Goal: Task Accomplishment & Management: Complete application form

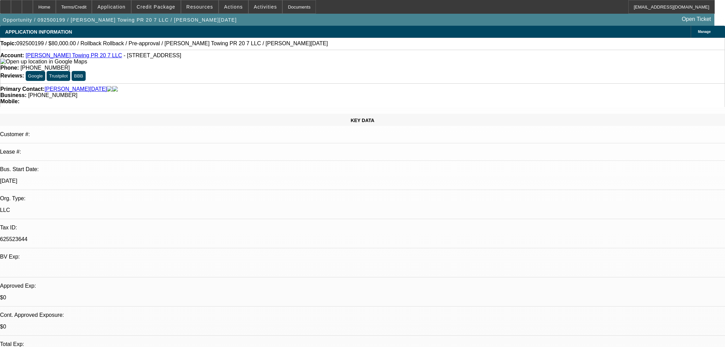
select select "0"
select select "3"
select select "0.1"
select select "4"
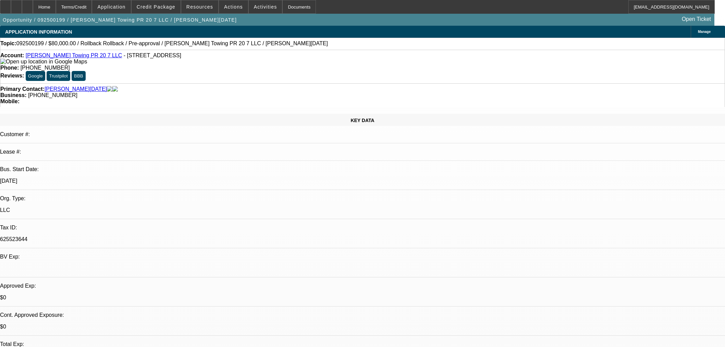
select select "0"
select select "3"
select select "0.1"
select select "4"
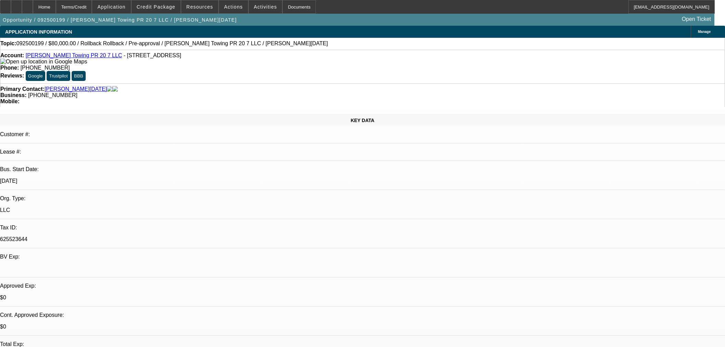
select select "0"
select select "3"
select select "0.1"
select select "4"
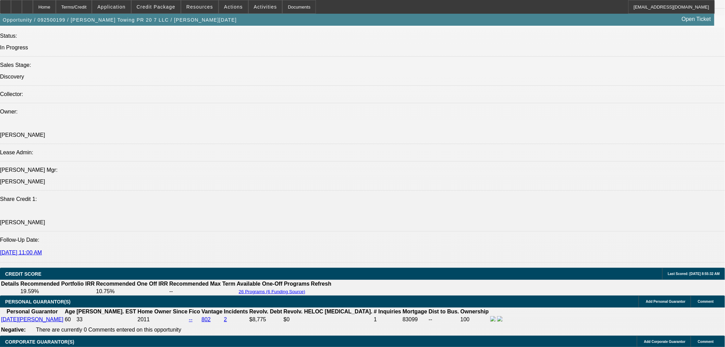
scroll to position [687, 0]
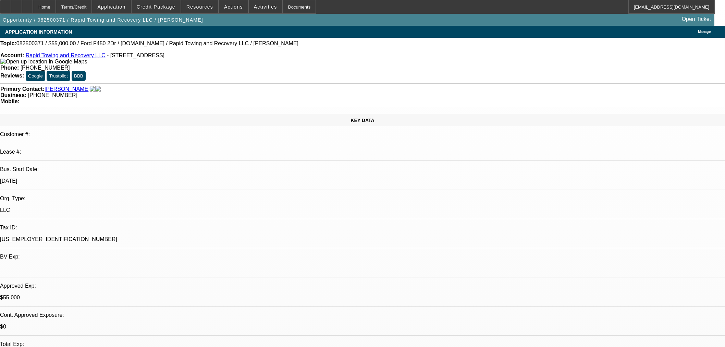
select select "2"
select select "0"
select select "6"
select select "2"
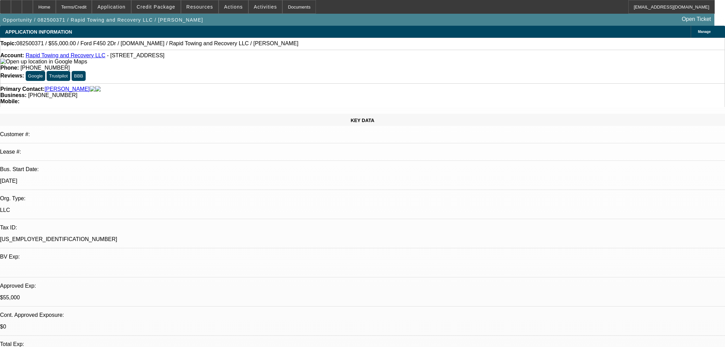
select select "2"
select select "0"
select select "6"
select select "2"
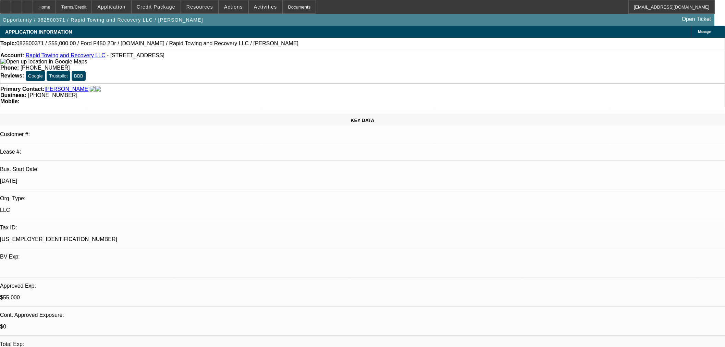
select select "0"
select select "6"
select select "0"
select select "2"
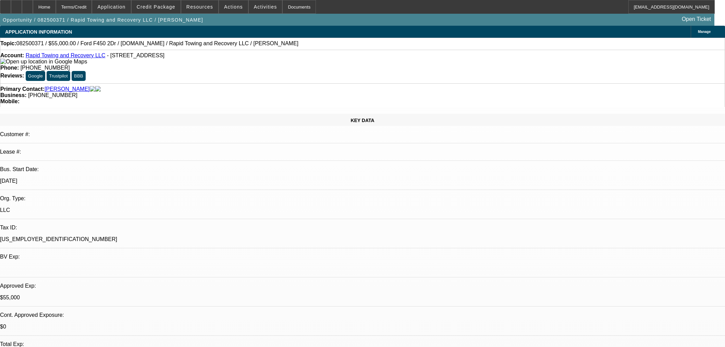
select select "0"
select select "6"
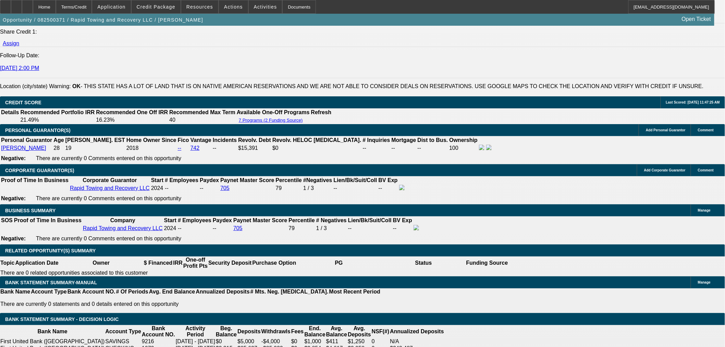
scroll to position [914, 0]
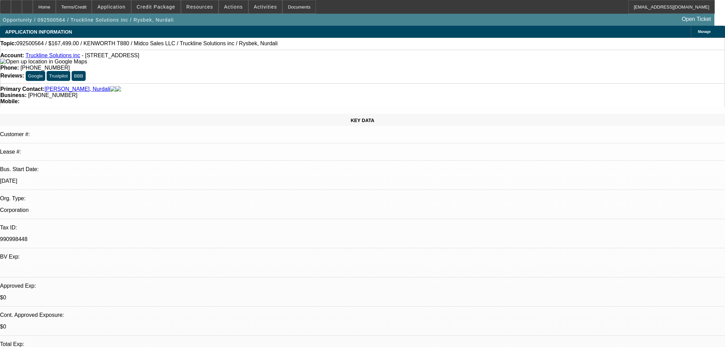
select select "0"
select select "2"
select select "0"
select select "6"
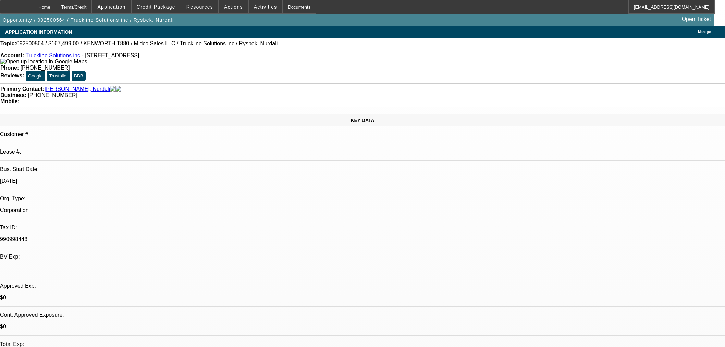
select select "0"
select select "3"
select select "0.1"
select select "4"
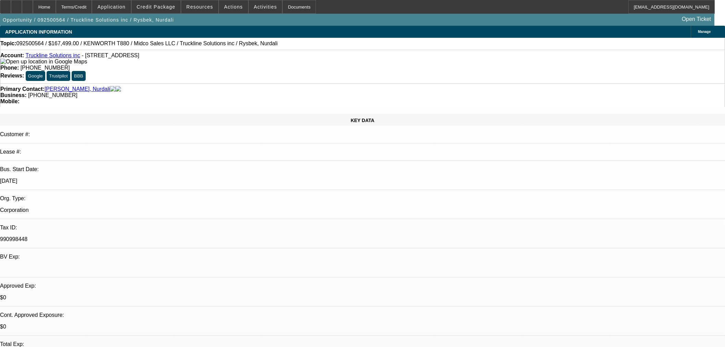
select select "0"
select select "3"
select select "0.1"
select select "4"
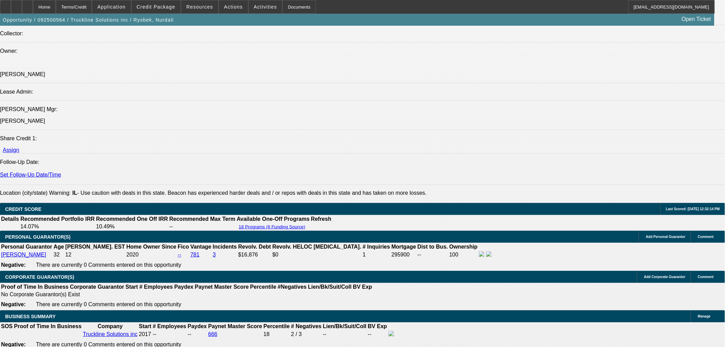
scroll to position [1066, 0]
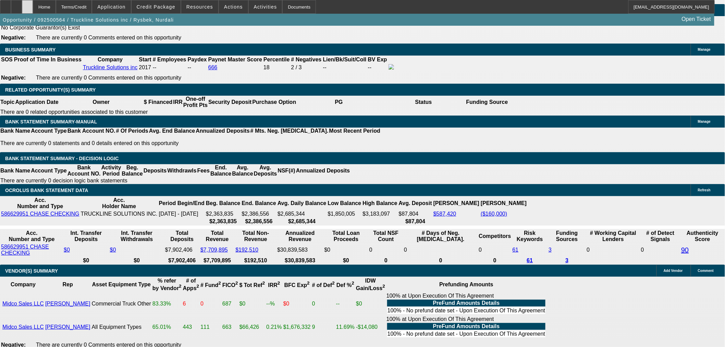
click at [33, 11] on div at bounding box center [27, 7] width 11 height 14
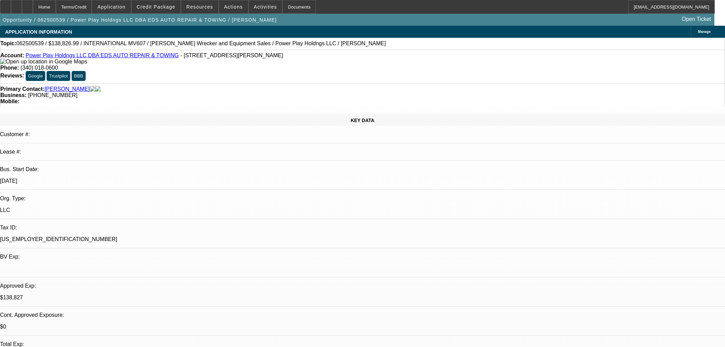
select select "0.1"
select select "2"
select select "0.1"
select select "4"
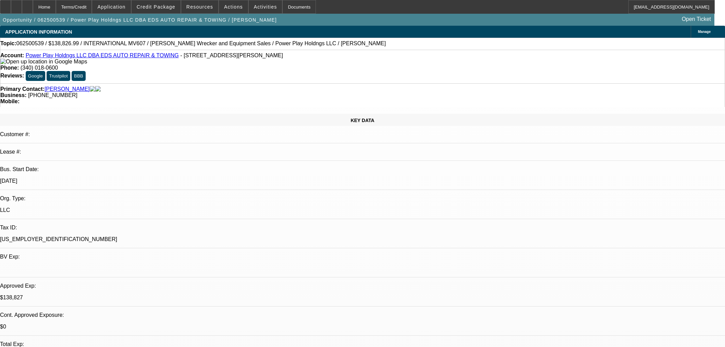
select select "2"
select select "0.1"
select select "4"
select select "0"
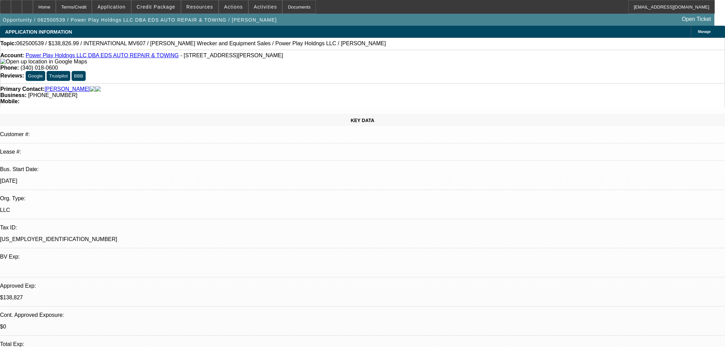
select select "2"
select select "0.1"
select select "4"
select select "0"
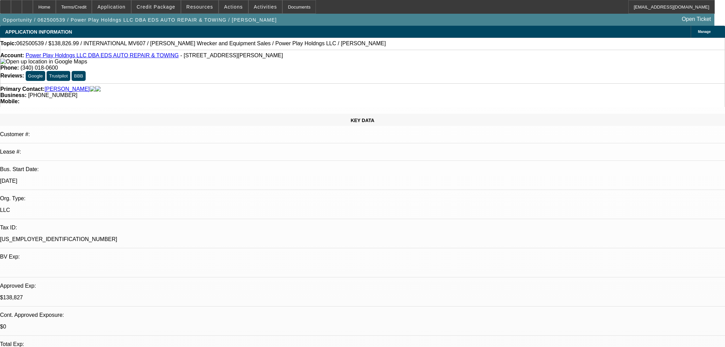
select select "2"
select select "0.1"
select select "4"
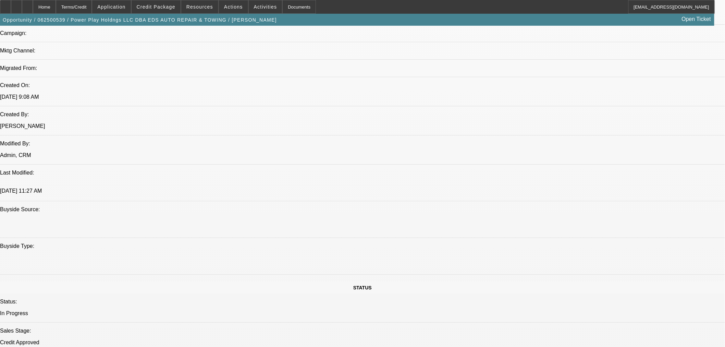
scroll to position [381, 0]
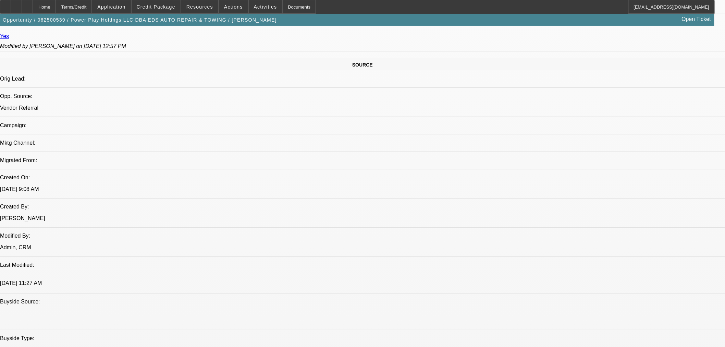
click at [27, 4] on icon at bounding box center [27, 4] width 0 height 0
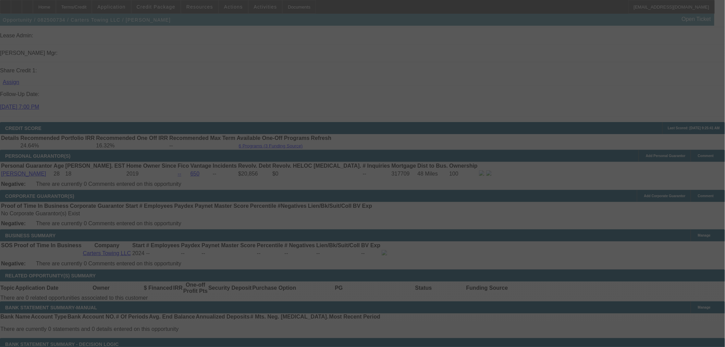
scroll to position [902, 0]
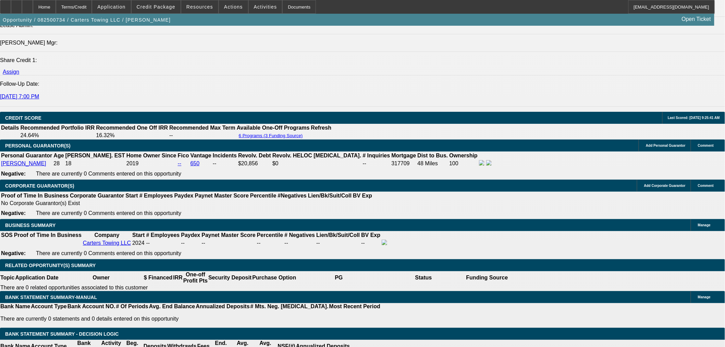
select select "0.15"
select select "2"
select select "0"
select select "0.15"
select select "2"
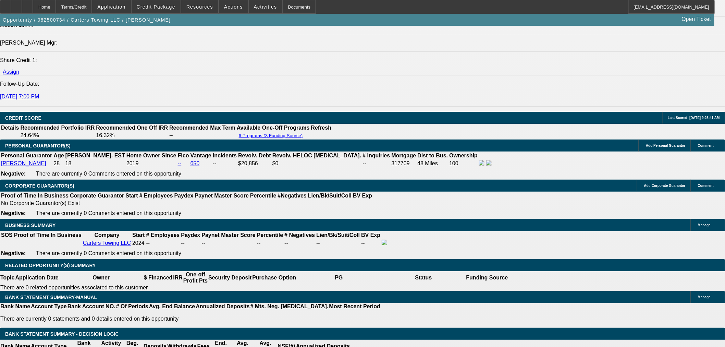
select select "0"
select select "0.15"
select select "2"
select select "0"
select select "1"
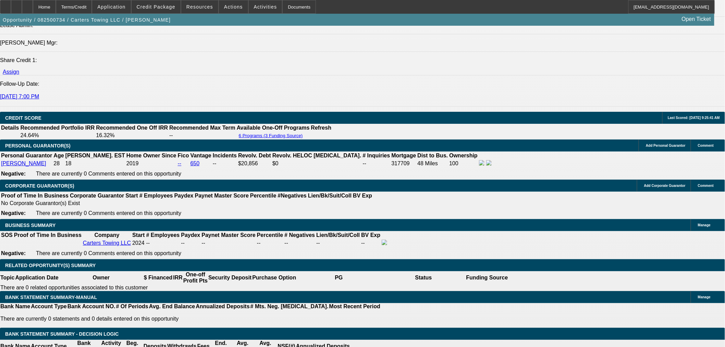
select select "2"
select select "6"
select select "1"
select select "2"
select select "6"
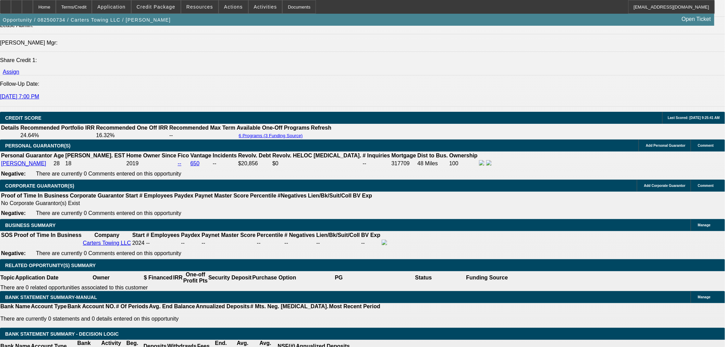
select select "1"
select select "2"
select select "6"
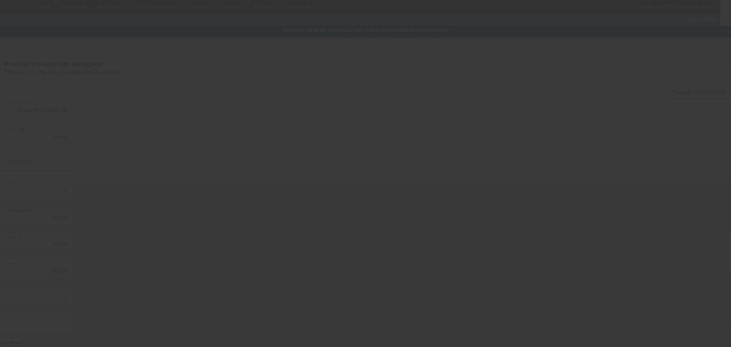
type input "$60,000.00"
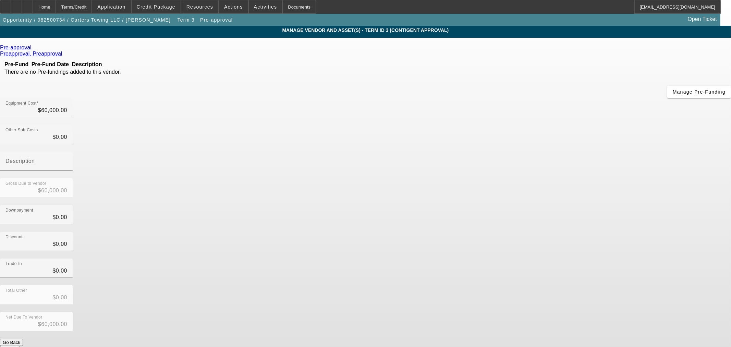
click at [33, 47] on icon at bounding box center [33, 48] width 0 height 6
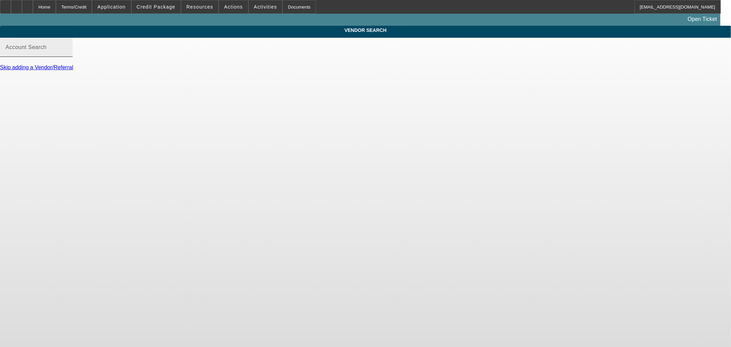
click at [67, 49] on div "Account Search" at bounding box center [36, 47] width 62 height 19
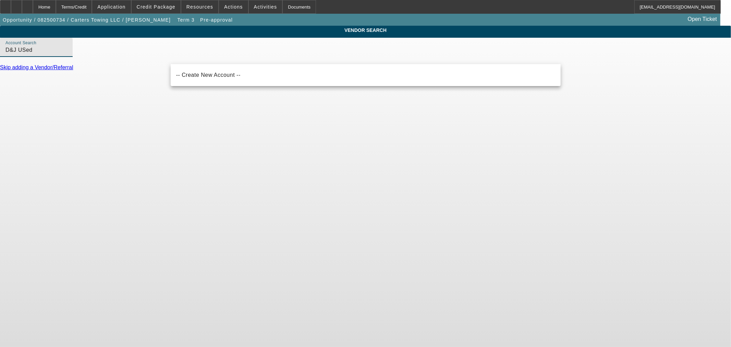
drag, startPoint x: 198, startPoint y: 56, endPoint x: 186, endPoint y: 57, distance: 12.1
click at [67, 54] on input "D&J USed" at bounding box center [36, 50] width 62 height 8
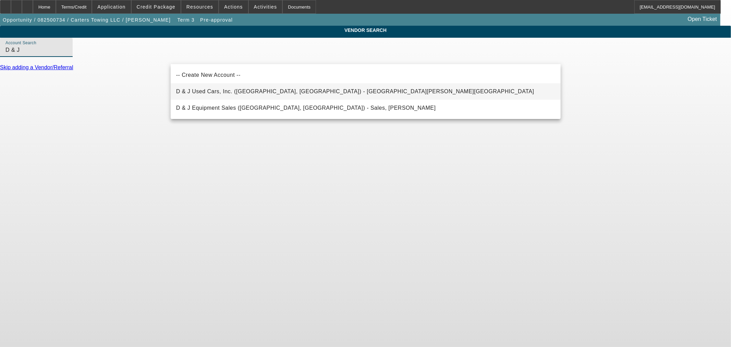
click at [241, 95] on span "D & J Used Cars, Inc. (Rutherfordton, NC) - McSwain, Heath" at bounding box center [355, 91] width 358 height 8
type input "D & J Used Cars, Inc. (Rutherfordton, NC) - McSwain, Heath"
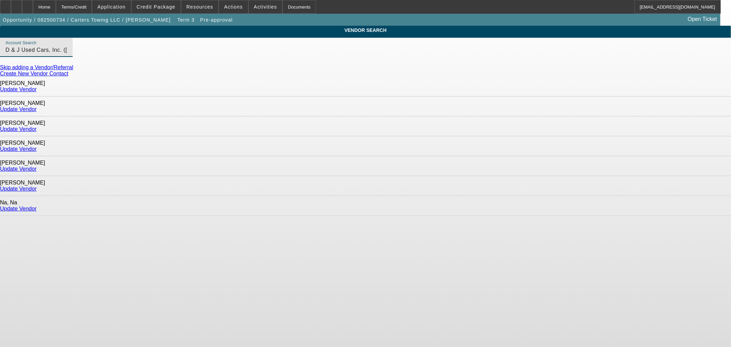
click at [37, 126] on link "Update Vendor" at bounding box center [18, 129] width 37 height 6
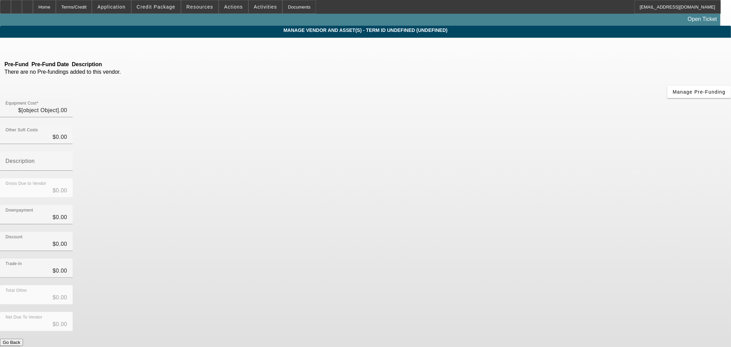
type input "$60,000.00"
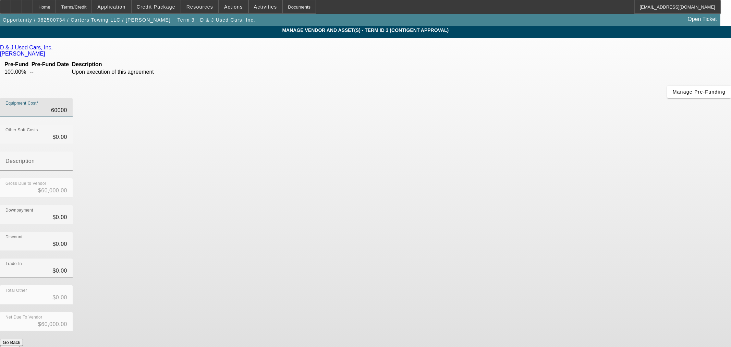
drag, startPoint x: 426, startPoint y: 61, endPoint x: 499, endPoint y: 49, distance: 74.3
click at [492, 98] on div "Equipment Cost 60000" at bounding box center [365, 111] width 731 height 27
type input "6"
type input "$6.00"
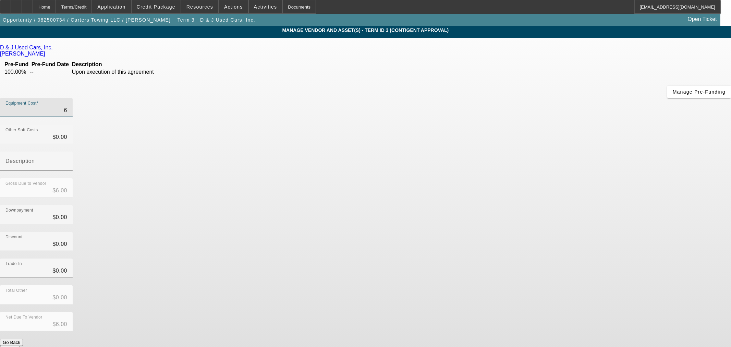
type input "62"
type input "$62.00"
type input "629"
type input "$629.00"
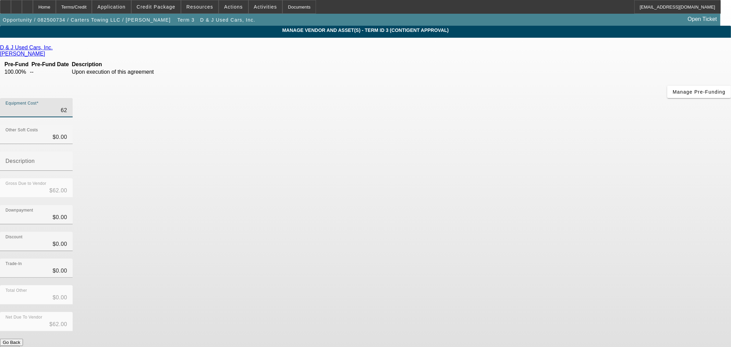
type input "$629.00"
type input "6290"
type input "$6,290.00"
type input "62900"
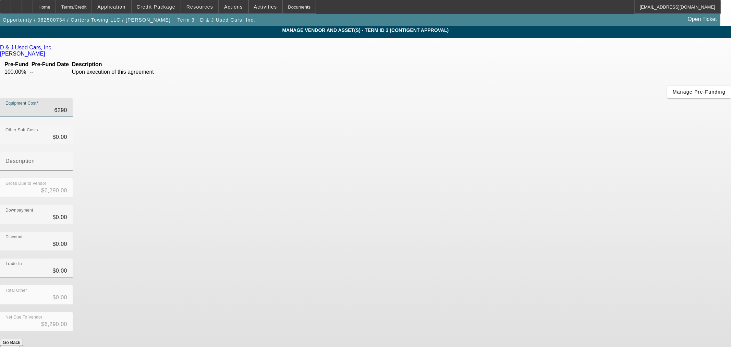
type input "$62,900.00"
click at [519, 205] on div "Downpayment $0.00" at bounding box center [365, 218] width 731 height 27
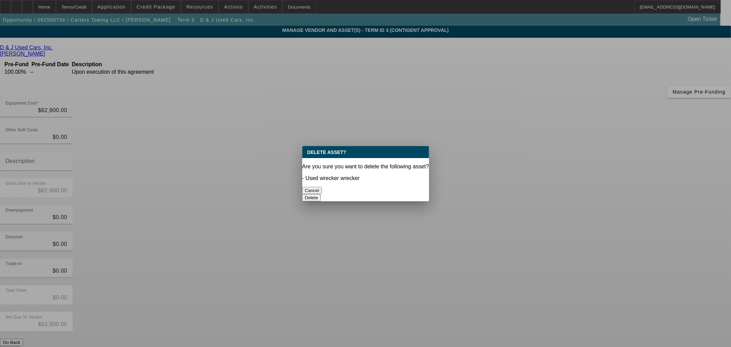
click at [321, 194] on button "Delete" at bounding box center [311, 197] width 19 height 7
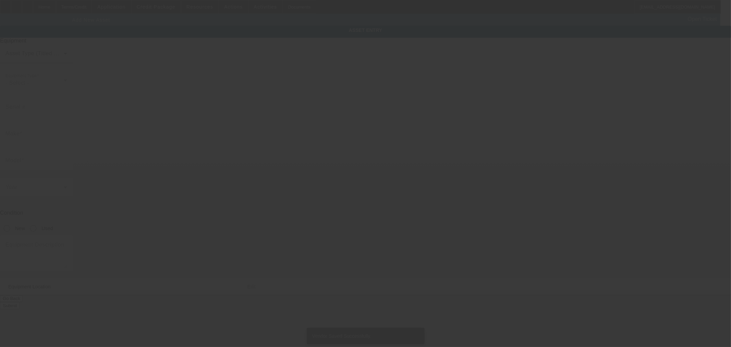
type input "2628 Highway 36 S"
type input "Brenham"
type input "77833"
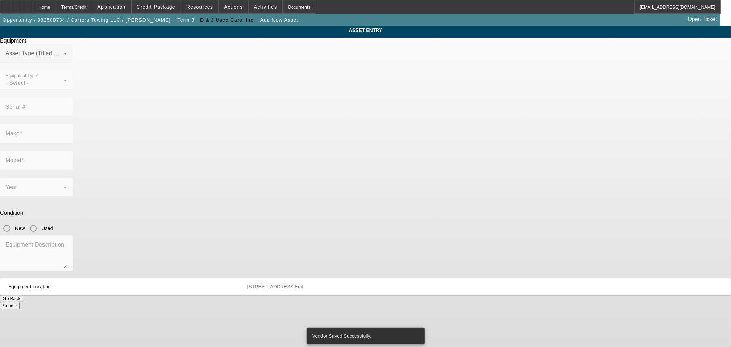
click at [67, 63] on div "Asset Type (Titled or Non-Titled)" at bounding box center [36, 53] width 62 height 19
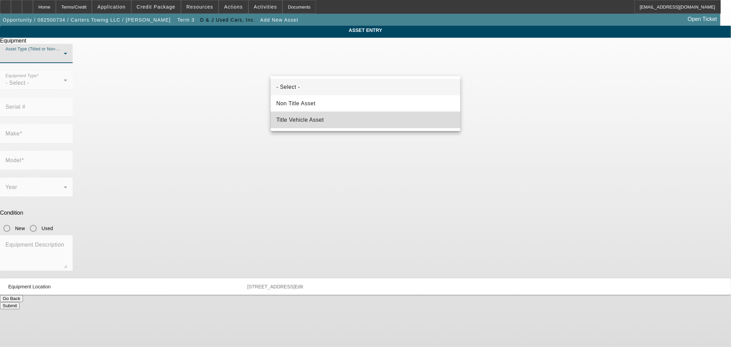
click at [309, 122] on span "Title Vehicle Asset" at bounding box center [300, 120] width 48 height 8
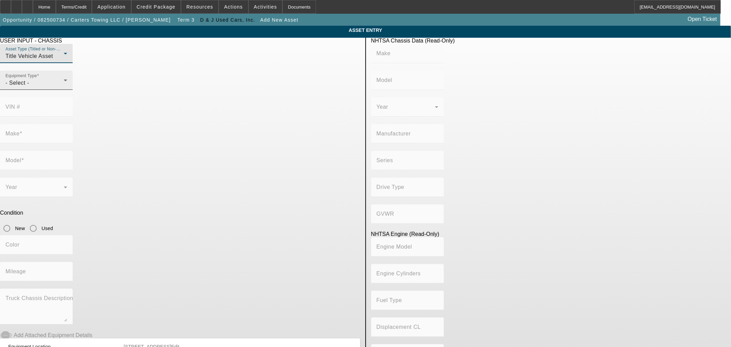
click at [67, 86] on div "Equipment Type - Select -" at bounding box center [36, 80] width 62 height 19
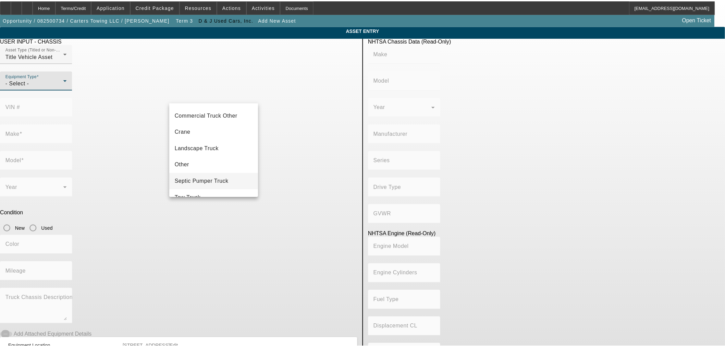
scroll to position [75, 0]
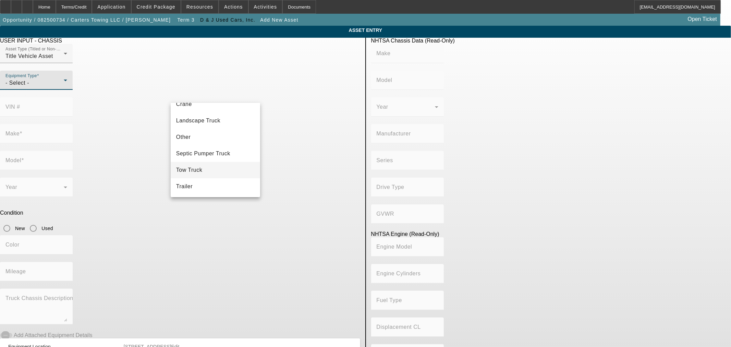
click at [208, 172] on mat-option "Tow Truck" at bounding box center [215, 170] width 89 height 16
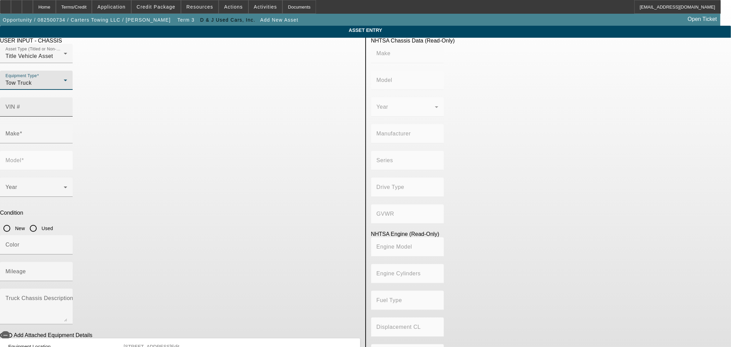
click at [67, 106] on input "VIN #" at bounding box center [36, 110] width 62 height 8
paste input "3C7WRKAL8LG298899"
type input "3C7WRKAL8LG298899"
type input "RAM"
type input "4500"
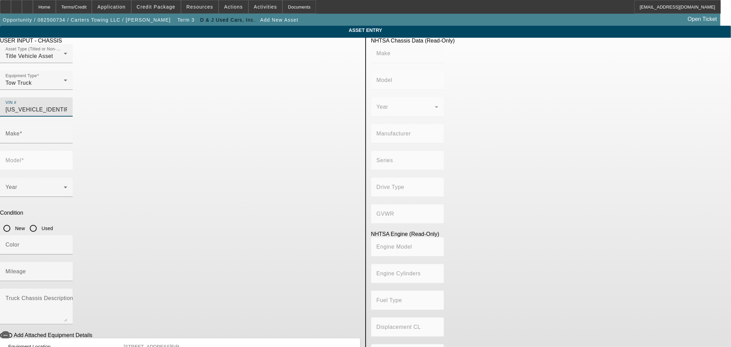
type input "CHRYSLER DE MEXICO TOLUCA"
type input "4x2"
type input "Class 4: 14,001 - 16,000 lb (6,350 - 7,258 kg)"
type input "6"
type input "Diesel"
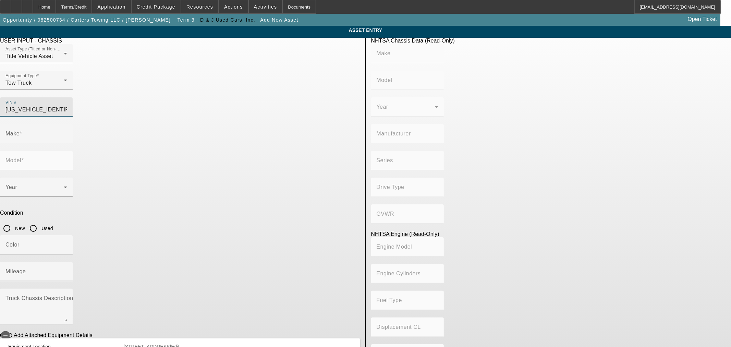
type input "408.85908543470"
type input "6.7"
type input "RAM"
type input "4500"
type input "3C7WRKAL8LG298899"
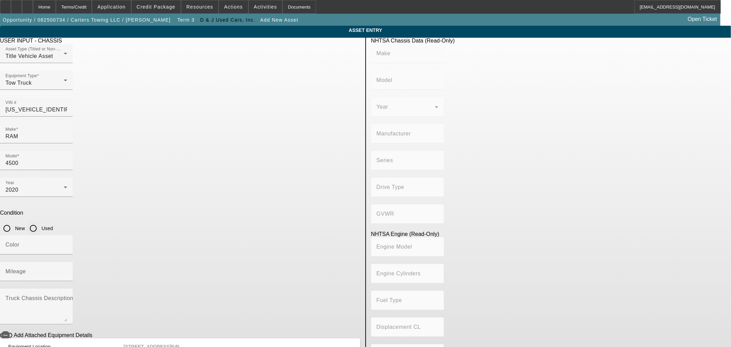
click at [40, 221] on input "Used" at bounding box center [33, 228] width 14 height 14
radio input "true"
click at [67, 270] on input "Mileage" at bounding box center [36, 274] width 62 height 8
type input "RAM"
type input "4500"
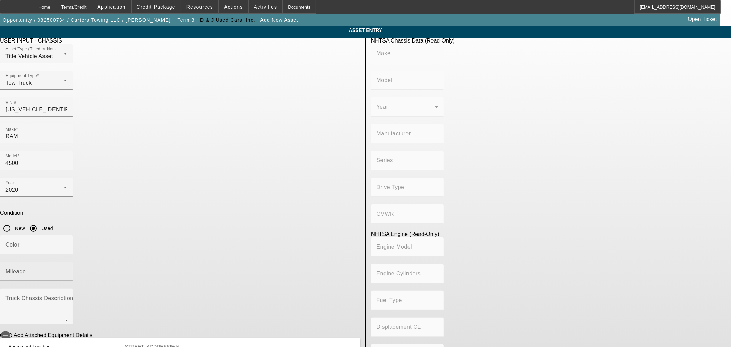
type input "CHRYSLER DE MEXICO TOLUCA"
type input "4x2"
type input "Class 4: 14,001 - 16,000 lb (6,350 - 7,258 kg)"
type input "6"
type input "Diesel"
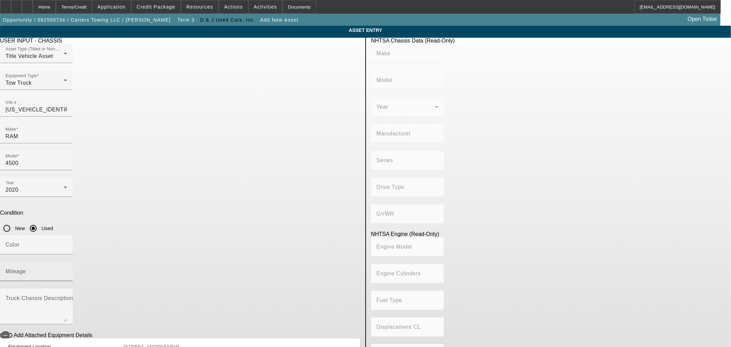
type input "408.85908543470"
type input "6.7"
type input "89545"
click at [9, 332] on icon "button" at bounding box center [5, 335] width 6 height 6
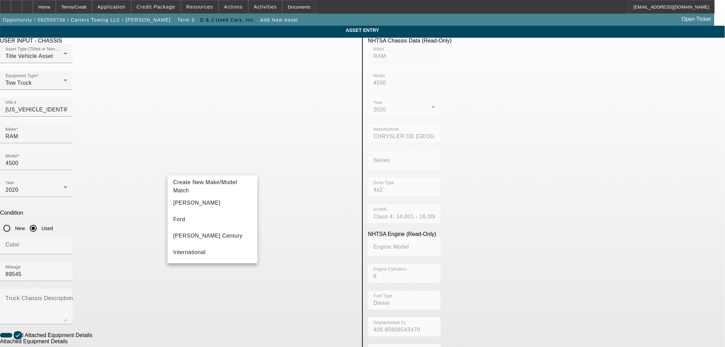
type input "V"
type input "Vulcan"
click at [173, 203] on span "Vulcan" at bounding box center [181, 203] width 17 height 6
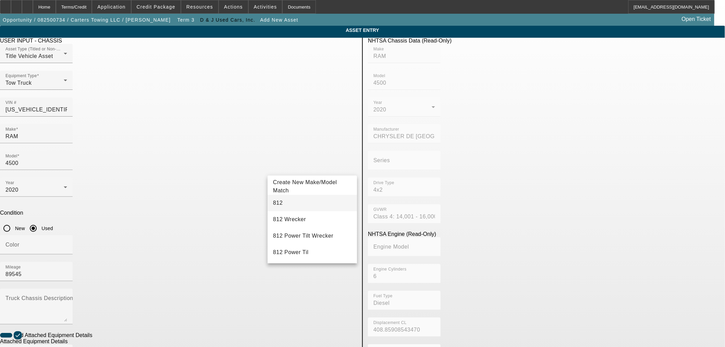
type input "812"
click at [309, 207] on mat-option "812" at bounding box center [312, 203] width 89 height 16
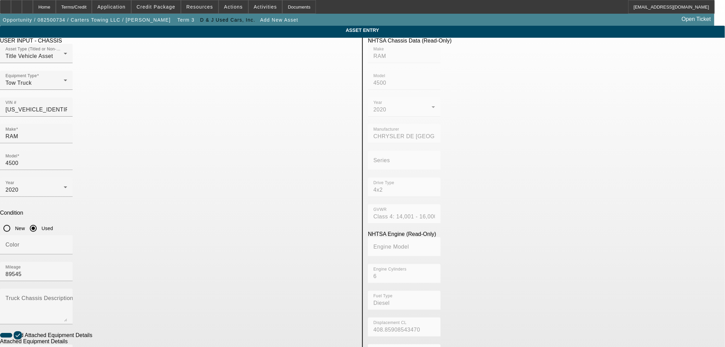
radio input "true"
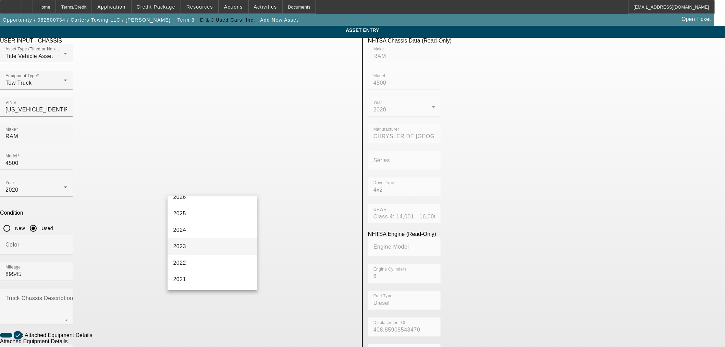
scroll to position [76, 0]
click at [207, 259] on mat-option "2020" at bounding box center [212, 262] width 89 height 16
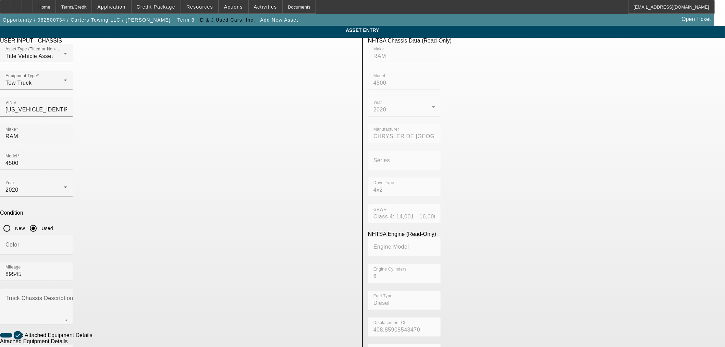
click at [119, 219] on app-asset-collateral-manage "ASSET ENTRY USER INPUT - CHASSIS Asset Type (Titled or Non-Titled) Title Vehicl…" at bounding box center [362, 292] width 725 height 533
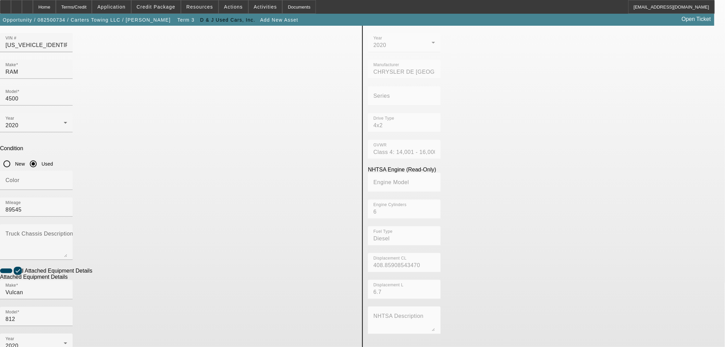
scroll to position [90, 0]
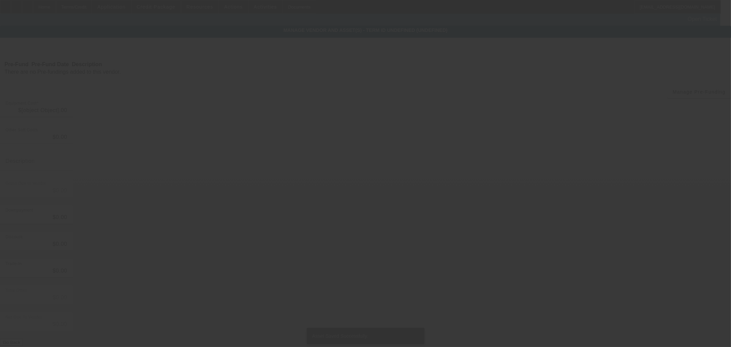
type input "$62,900.00"
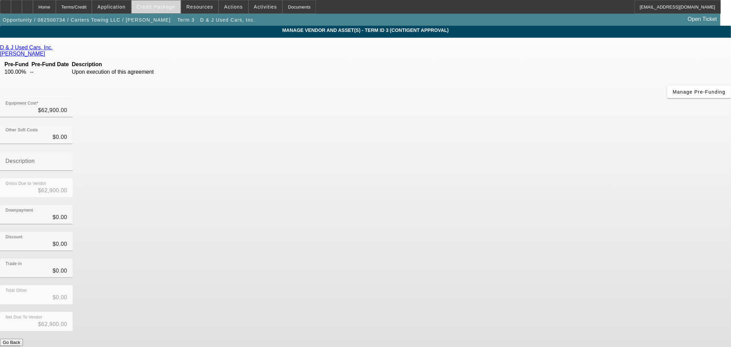
click at [166, 8] on span "Credit Package" at bounding box center [156, 6] width 39 height 5
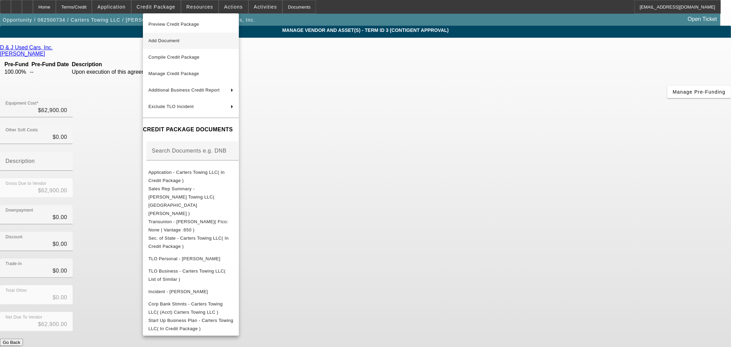
click at [180, 39] on span "Add Document" at bounding box center [163, 40] width 31 height 5
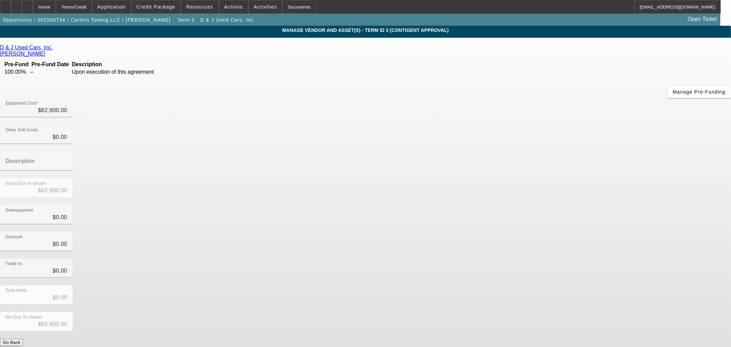
click at [577, 188] on app-vendor-asset-manage "MANAGE VENDOR AND ASSET(S) - Term ID 3 (Contigent Approval) Remove Vendor D & J…" at bounding box center [365, 210] width 731 height 368
click at [27, 4] on icon at bounding box center [27, 4] width 0 height 0
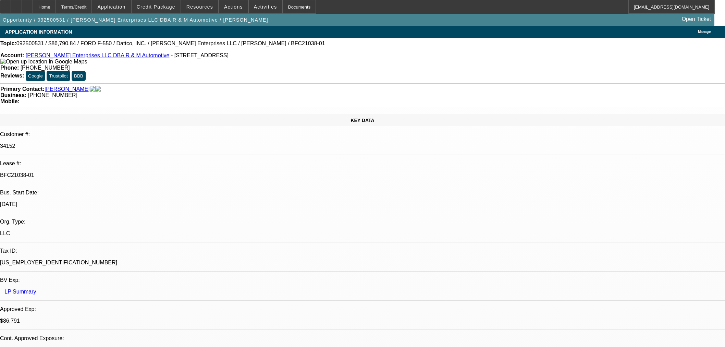
select select "0"
select select "2"
select select "0"
select select "6"
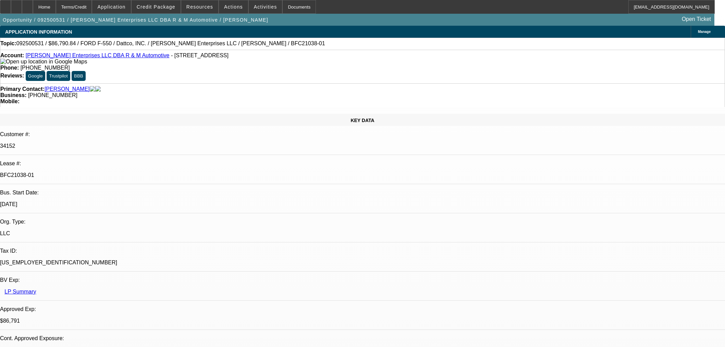
select select "0"
select select "2"
select select "0"
select select "6"
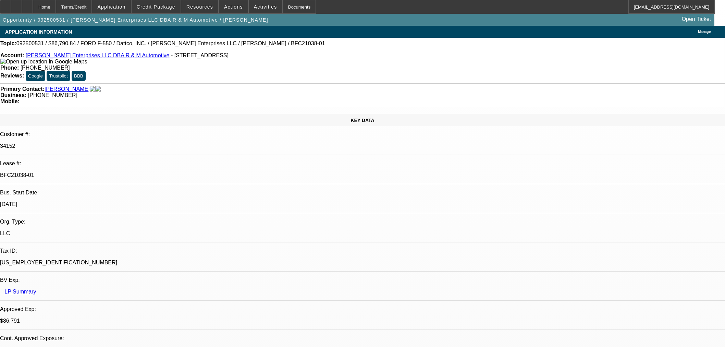
select select "0"
select select "2"
select select "0"
select select "6"
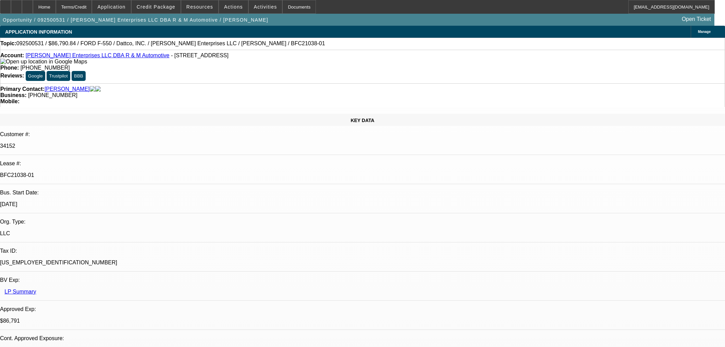
select select "0"
select select "2"
select select "0"
select select "6"
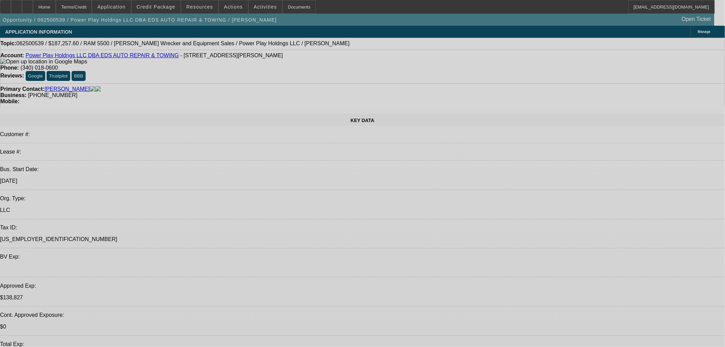
select select "0.1"
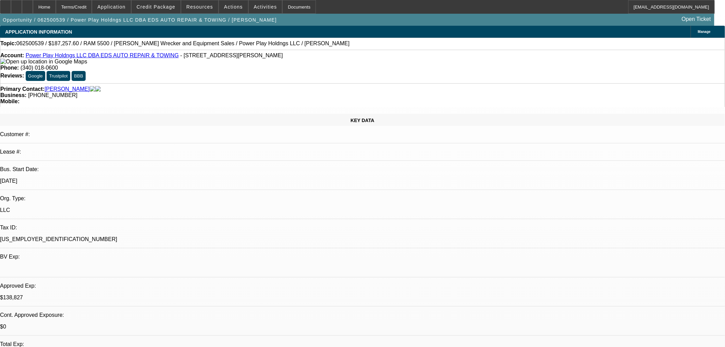
select select "2"
select select "0.1"
select select "4"
select select "0.1"
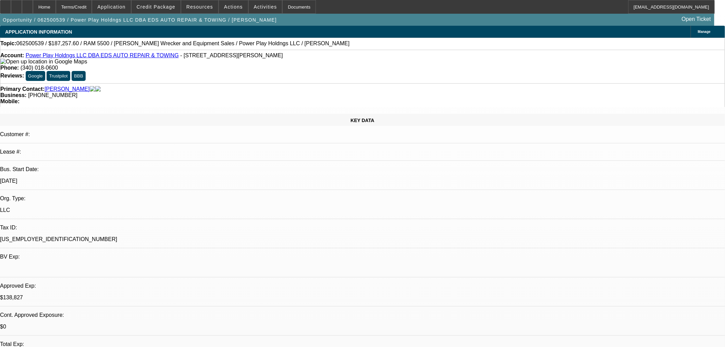
select select "2"
select select "0.1"
select select "4"
select select "2"
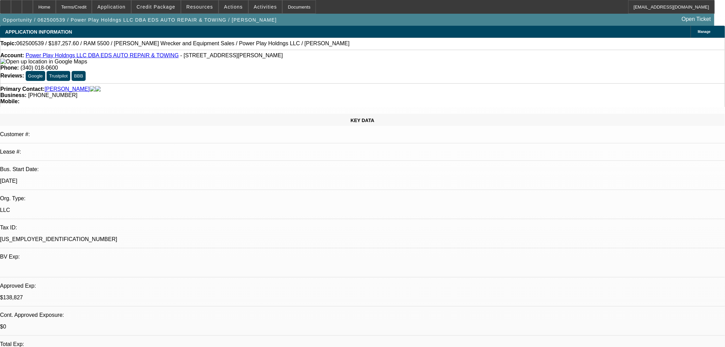
select select "2"
select select "0.1"
select select "4"
select select "0"
select select "2"
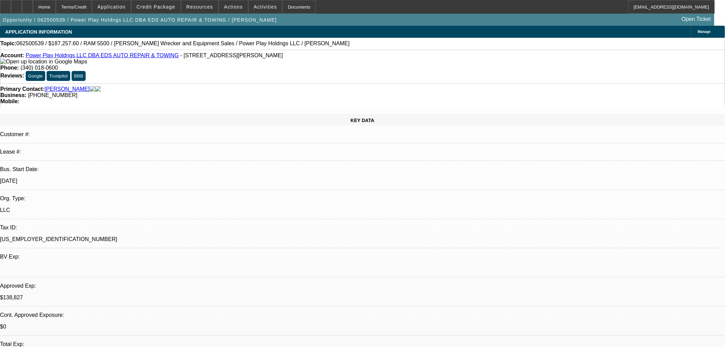
select select "2"
select select "0.1"
select select "4"
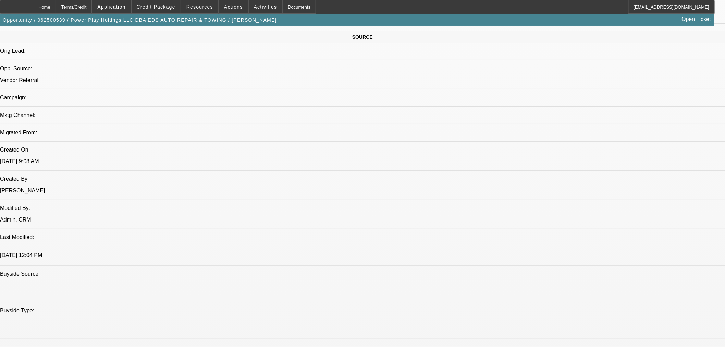
scroll to position [495, 0]
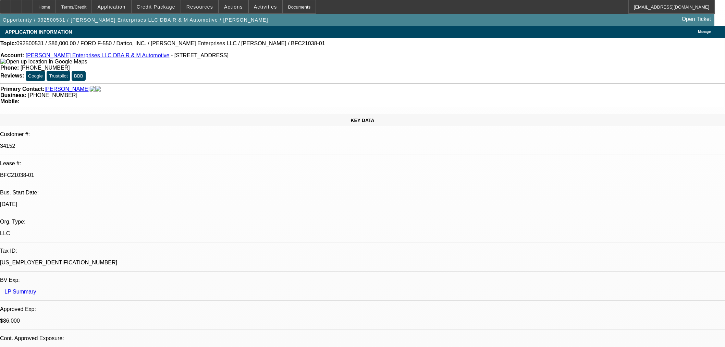
select select "0"
select select "2"
select select "0"
select select "6"
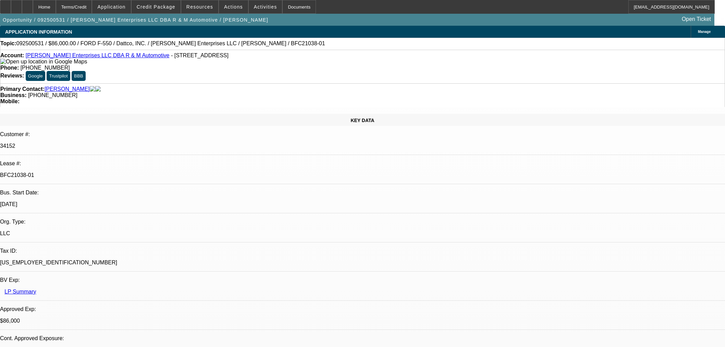
select select "0"
select select "2"
select select "0"
select select "6"
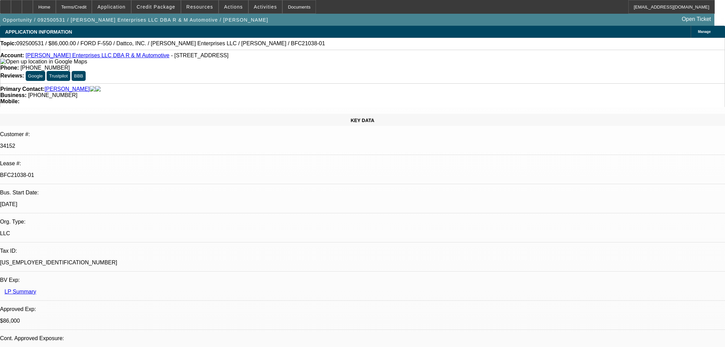
select select "0"
select select "2"
select select "0"
select select "6"
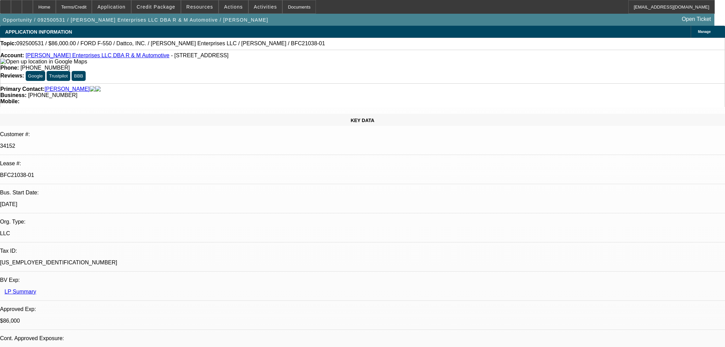
select select "0.15"
select select "2"
select select "0"
select select "6"
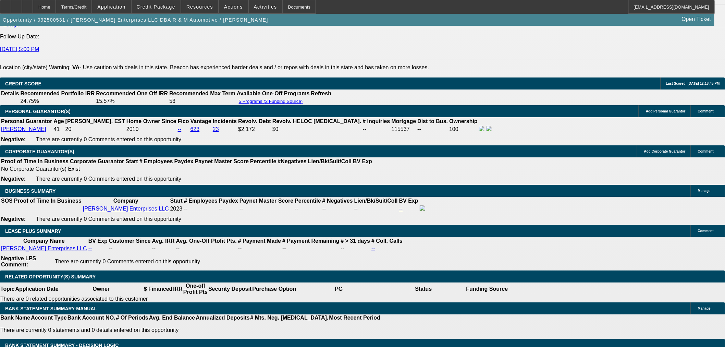
scroll to position [972, 0]
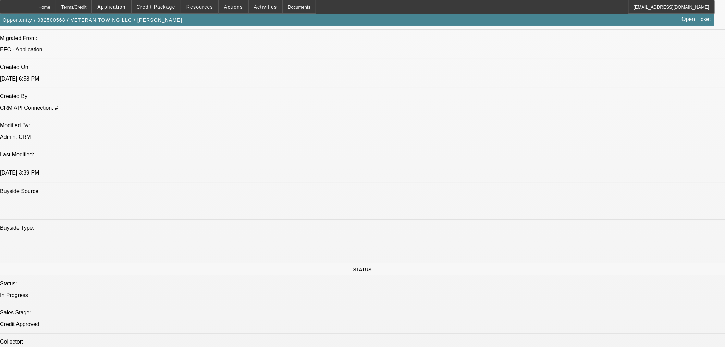
select select "0"
select select "6"
select select "0"
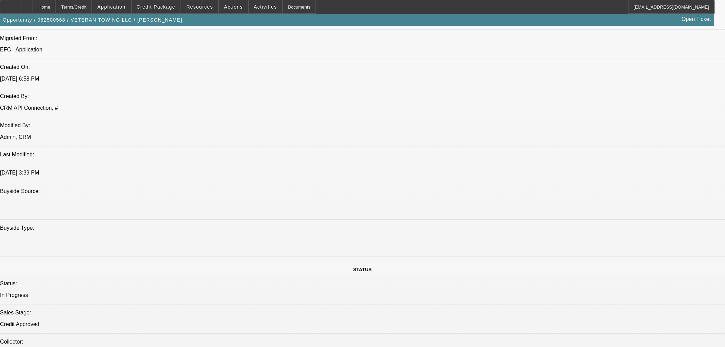
select select "0"
select select "6"
select select "0"
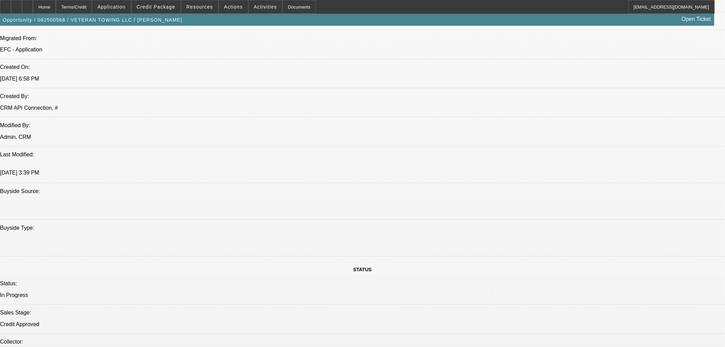
select select "0"
select select "6"
select select "0"
select select "3"
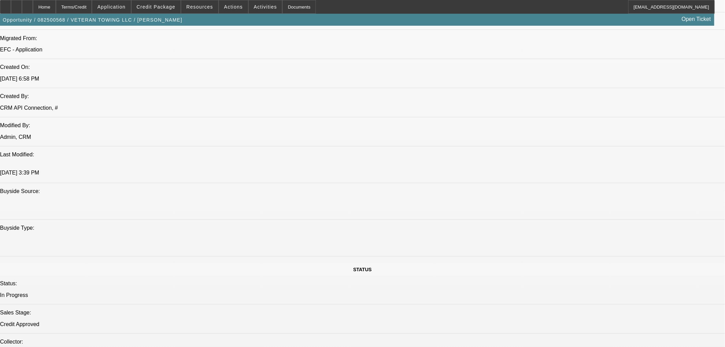
select select "0"
select select "6"
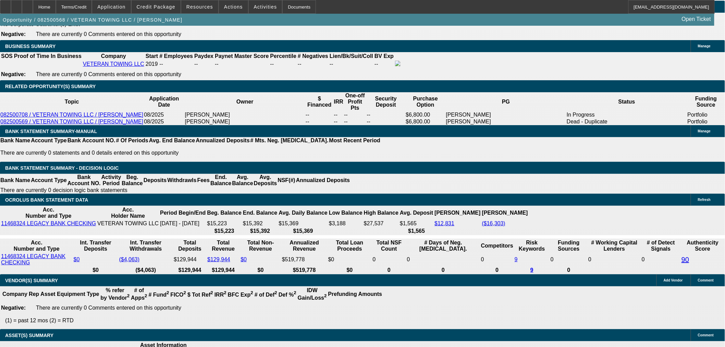
scroll to position [1121, 0]
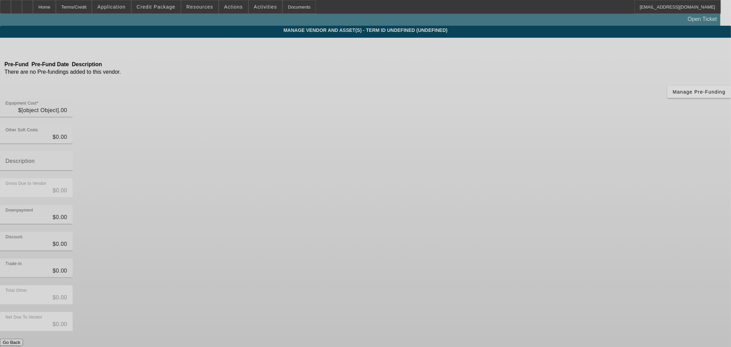
type input "$62,900.00"
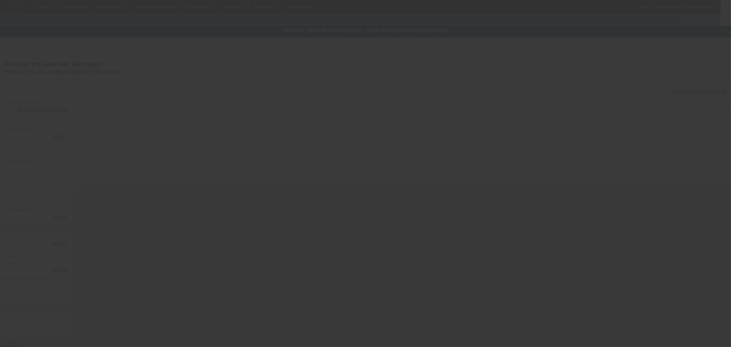
type input "$62,900.00"
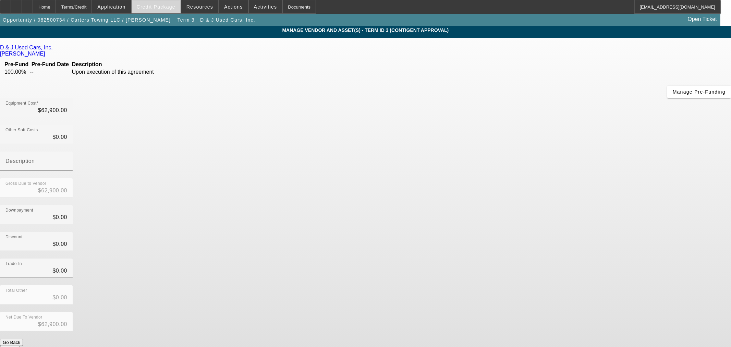
click at [170, 4] on span "Credit Package" at bounding box center [156, 6] width 39 height 5
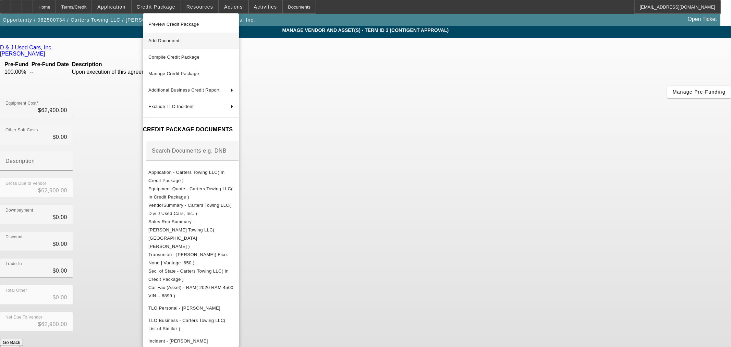
click at [180, 42] on span "Add Document" at bounding box center [163, 40] width 31 height 5
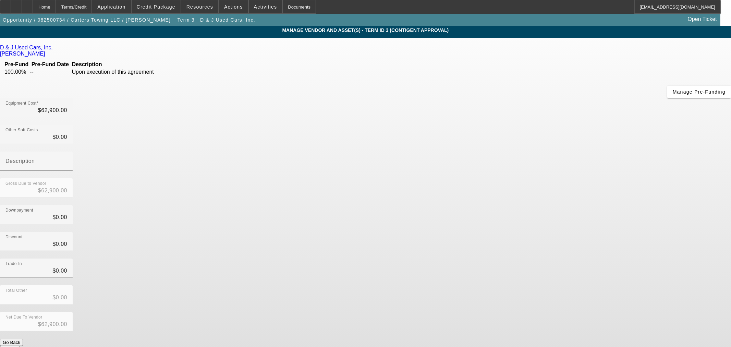
click at [20, 346] on button "Submit" at bounding box center [10, 349] width 20 height 7
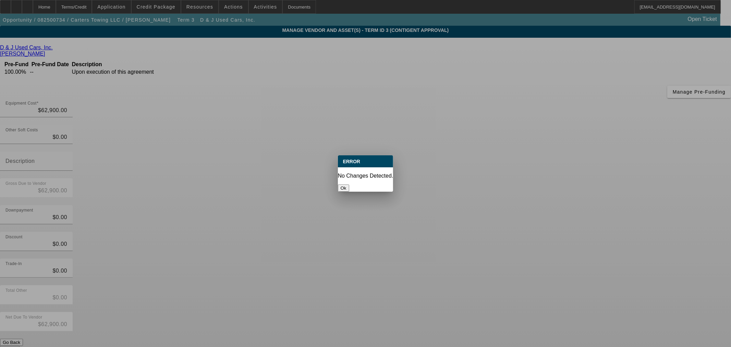
click at [349, 184] on button "Ok" at bounding box center [343, 187] width 11 height 7
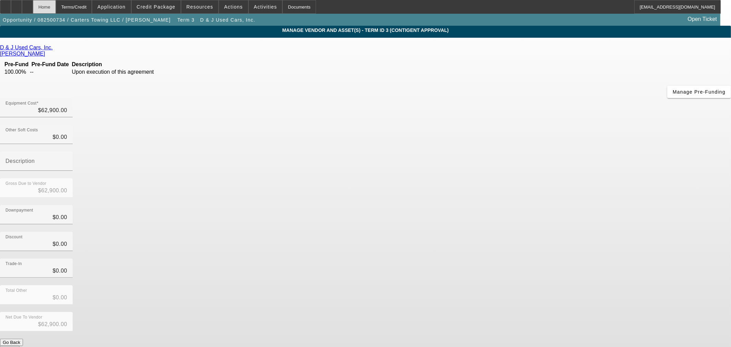
click at [56, 9] on div "Home" at bounding box center [44, 7] width 23 height 14
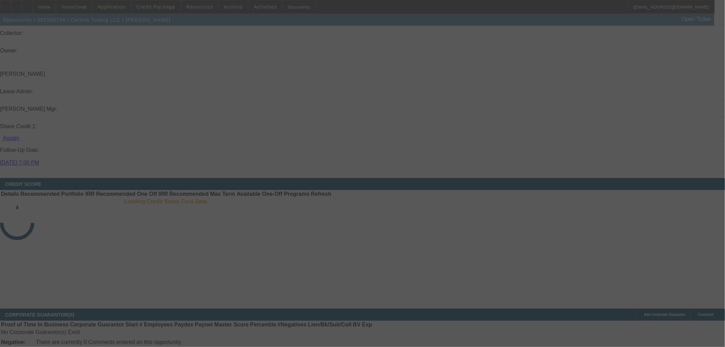
scroll to position [903, 0]
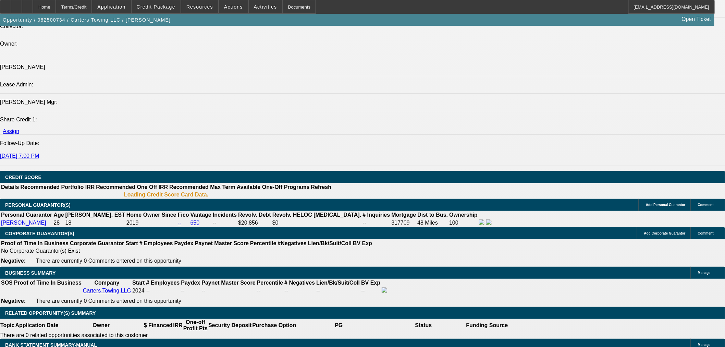
select select "0.15"
select select "2"
select select "0"
select select "6"
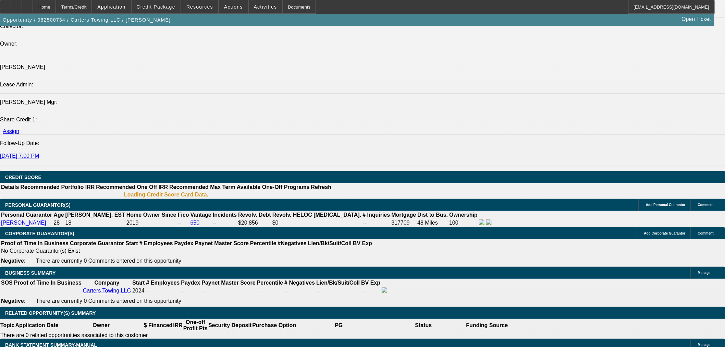
select select "0.15"
select select "2"
select select "0"
select select "6"
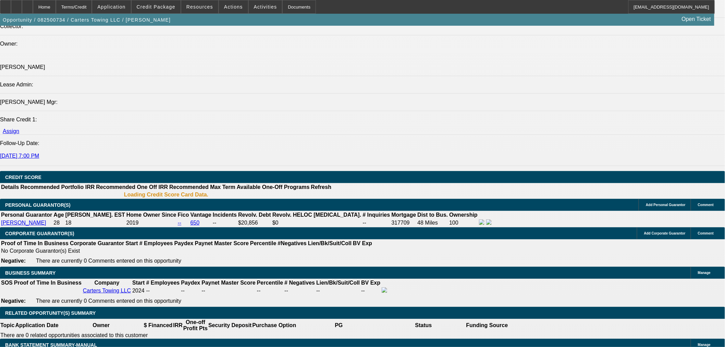
select select "0.15"
select select "2"
select select "0"
select select "6"
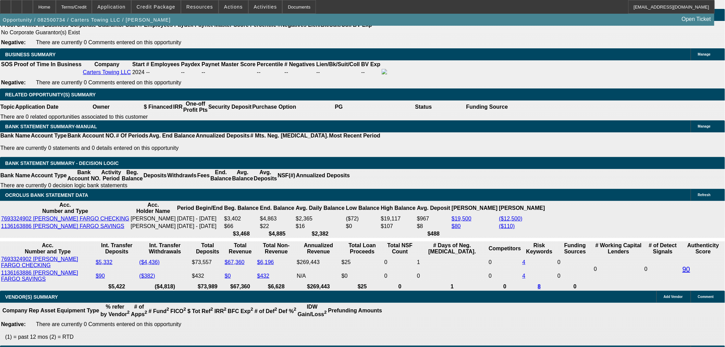
scroll to position [1199, 0]
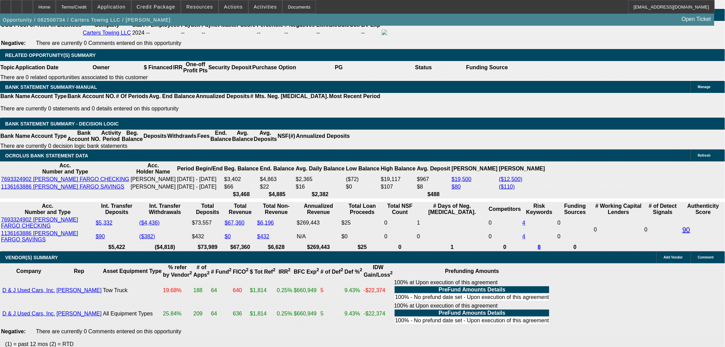
drag, startPoint x: 151, startPoint y: 143, endPoint x: 182, endPoint y: 140, distance: 31.4
type input "UNKNOWN"
type input "44"
type input "$27,855.56"
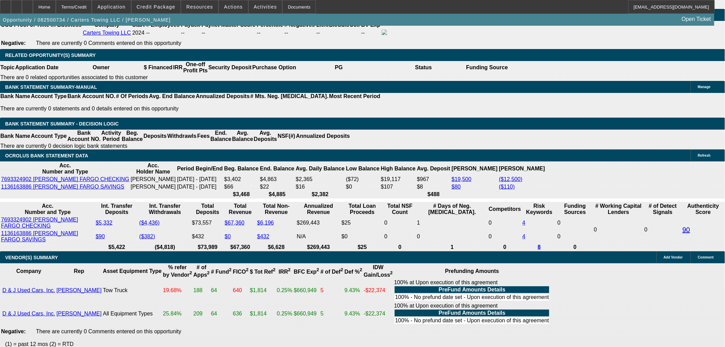
type input "$13,927.78"
type input "$3,448.58"
type input "$1,724.29"
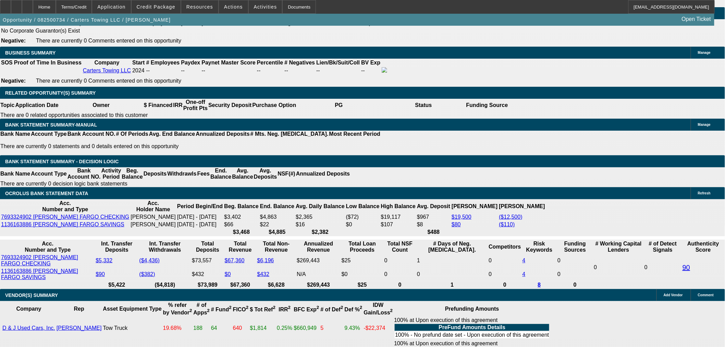
scroll to position [1047, 0]
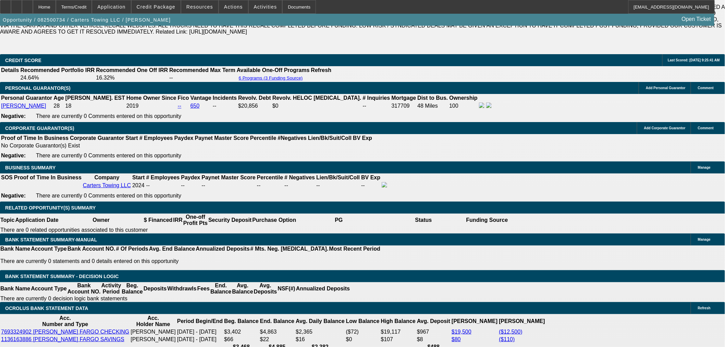
type input "44"
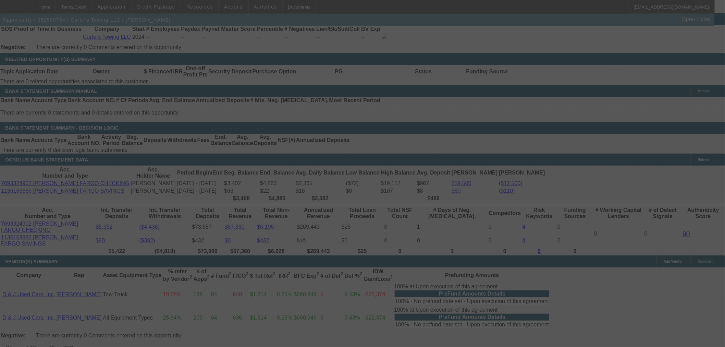
scroll to position [1123, 0]
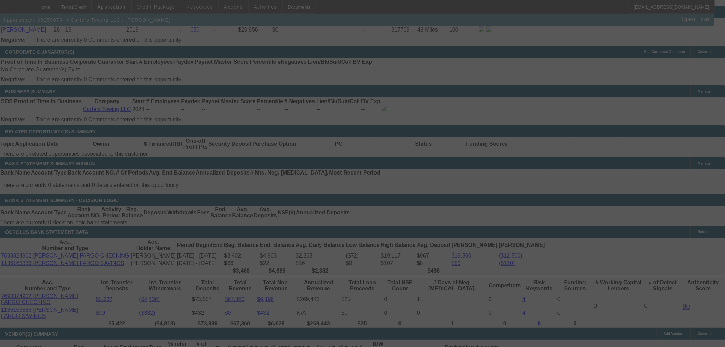
select select "0.15"
select select "2"
select select "0"
select select "6"
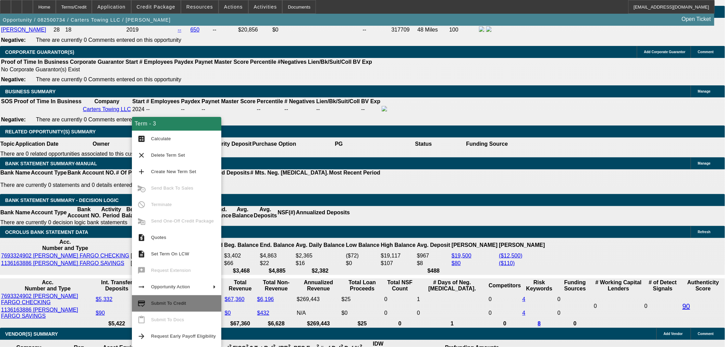
click at [172, 303] on span "Submit To Credit" at bounding box center [168, 303] width 35 height 5
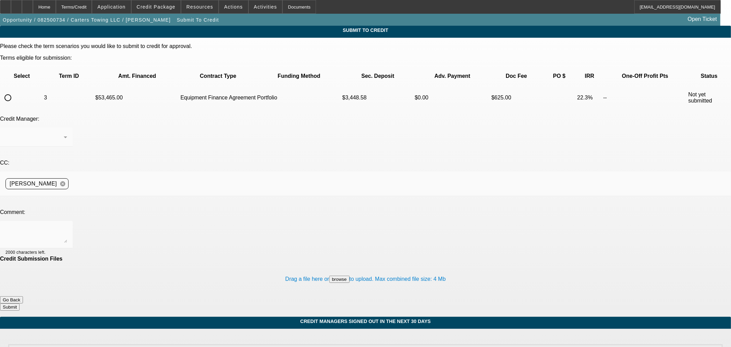
click at [15, 91] on input "radio" at bounding box center [8, 98] width 14 height 14
radio input "true"
click at [67, 226] on textarea at bounding box center [36, 234] width 62 height 16
type textarea "Hi George, Mason is interested in this low mileage Ram. Thanks"
click at [20, 303] on button "Submit" at bounding box center [10, 306] width 20 height 7
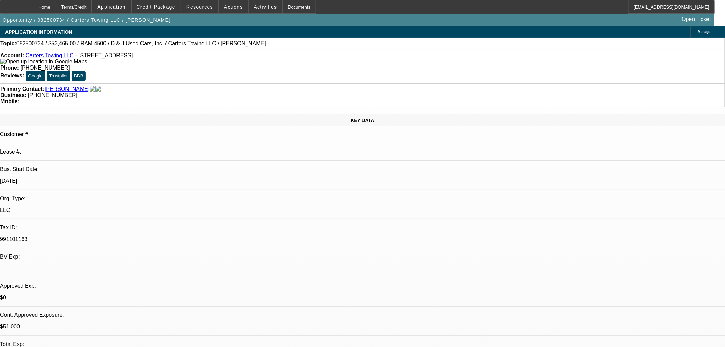
select select "0.15"
select select "2"
select select "0"
select select "6"
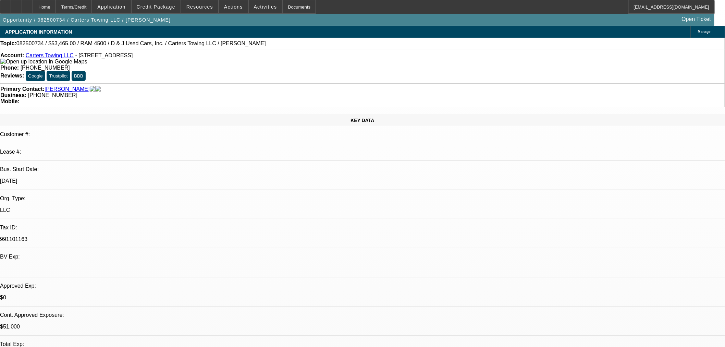
select select "0.15"
select select "2"
select select "0"
select select "6"
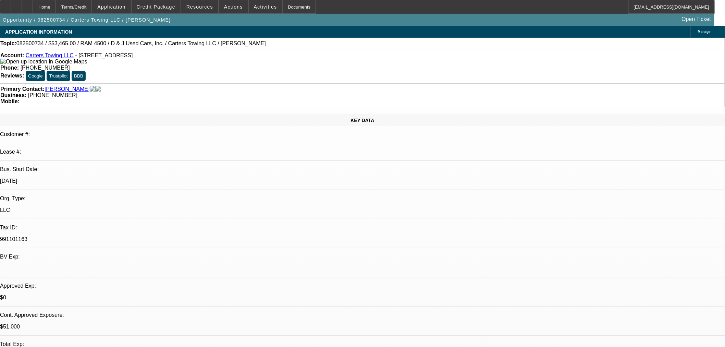
select select "0.15"
select select "2"
select select "0"
select select "6"
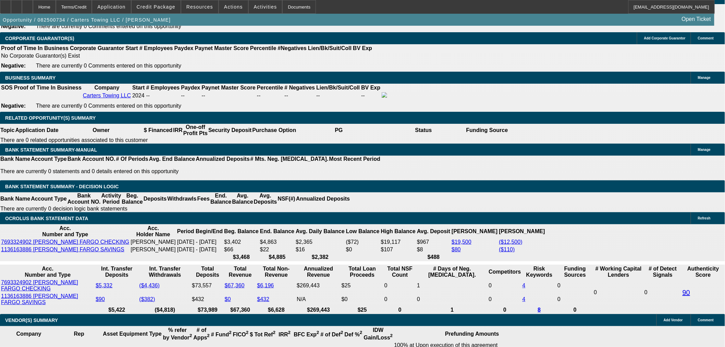
scroll to position [1038, 0]
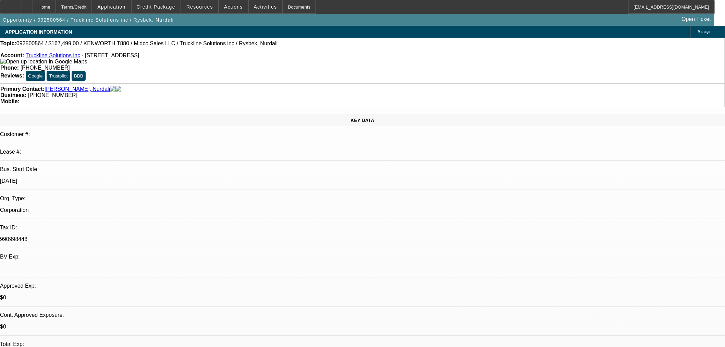
select select "0"
select select "3"
select select "0.1"
select select "4"
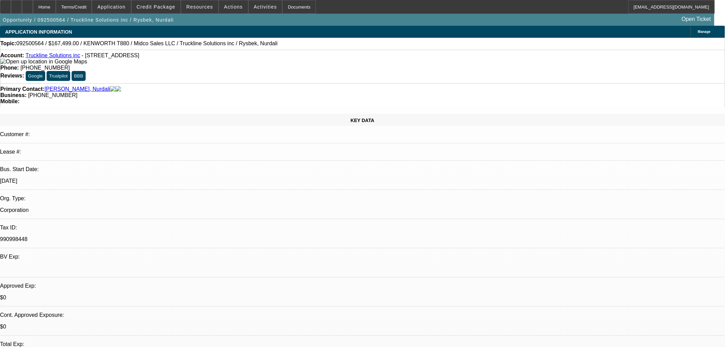
select select "0"
select select "2"
select select "0"
select select "6"
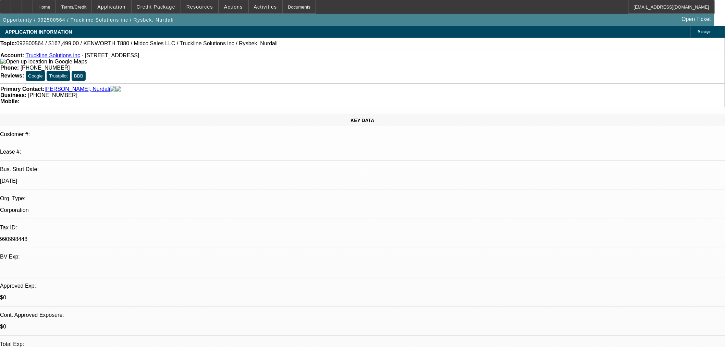
select select "0"
select select "3"
select select "0.1"
select select "4"
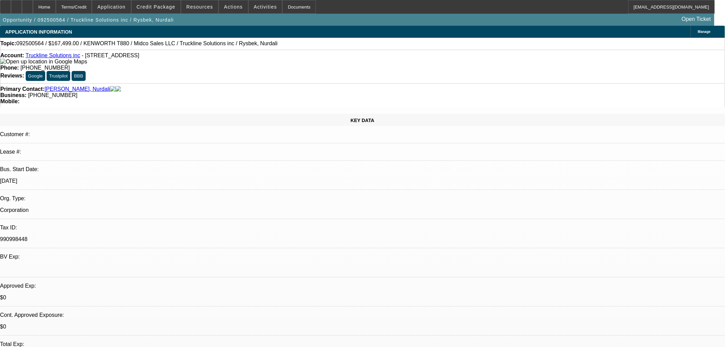
select select "0"
select select "3"
select select "0.1"
select select "4"
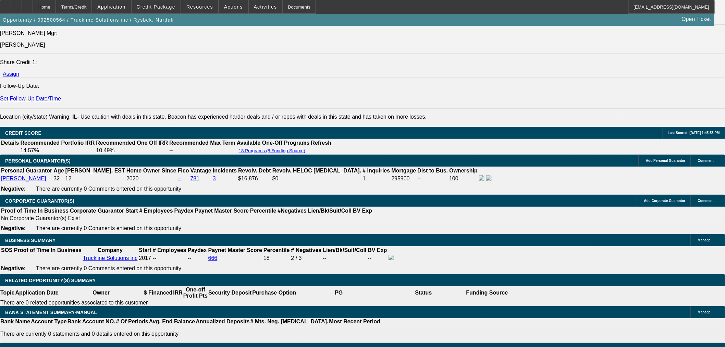
scroll to position [896, 0]
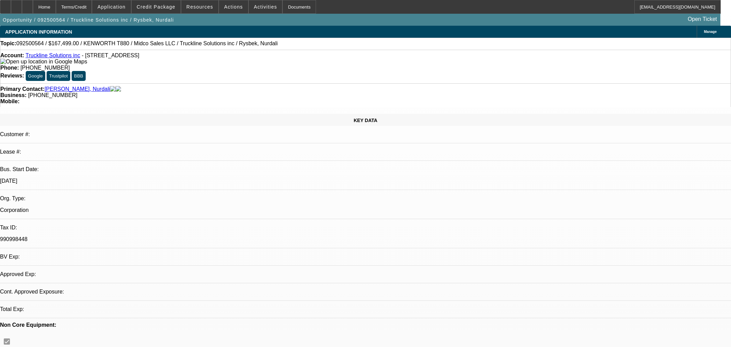
select select "0"
select select "3"
select select "0.1"
select select "4"
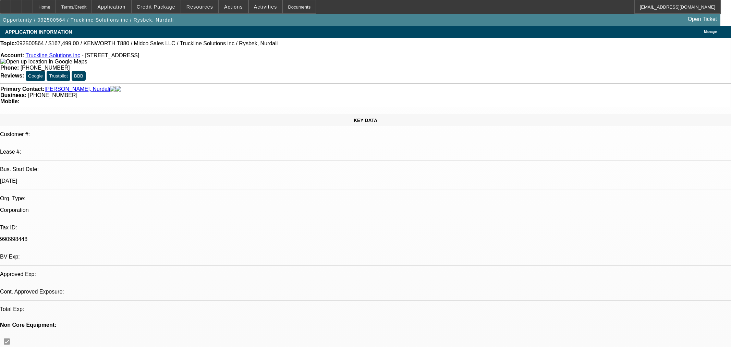
select select "0"
select select "2"
select select "0"
select select "6"
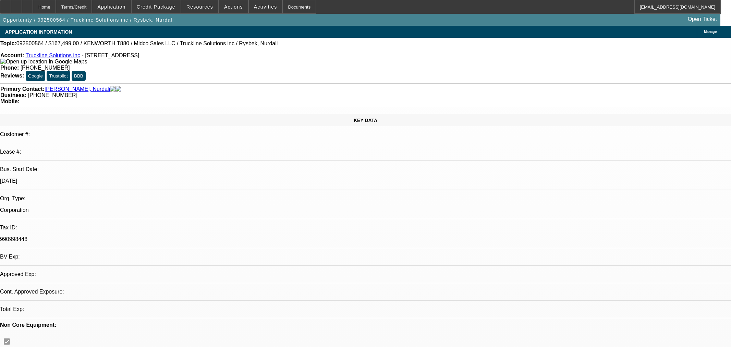
select select "0"
select select "3"
select select "0.1"
select select "4"
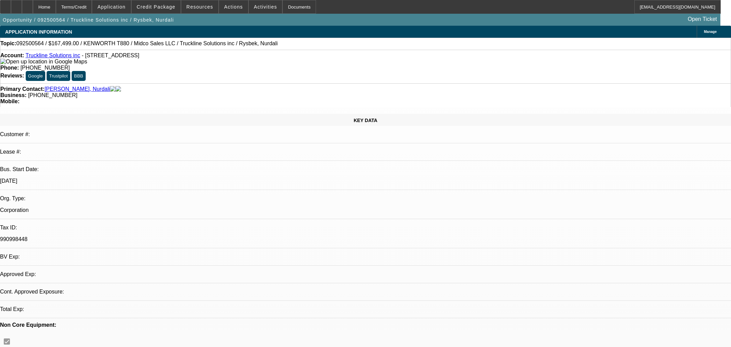
select select "0"
select select "3"
select select "0.1"
select select "4"
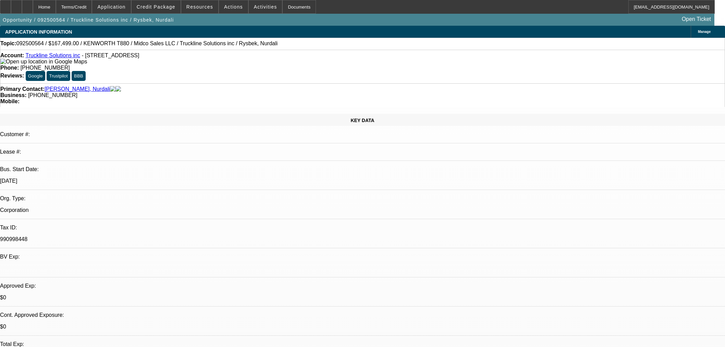
select select "0"
select select "3"
select select "0.1"
select select "4"
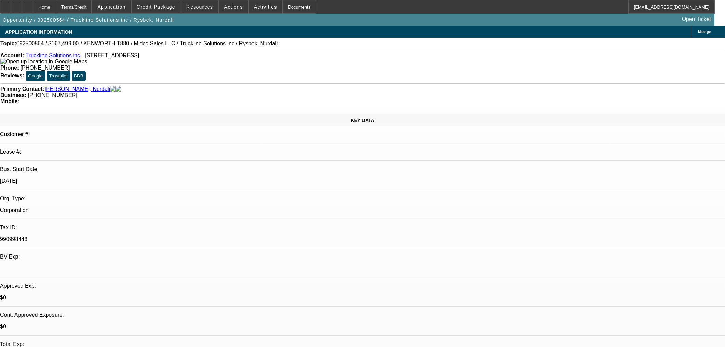
select select "0"
select select "2"
select select "0"
select select "6"
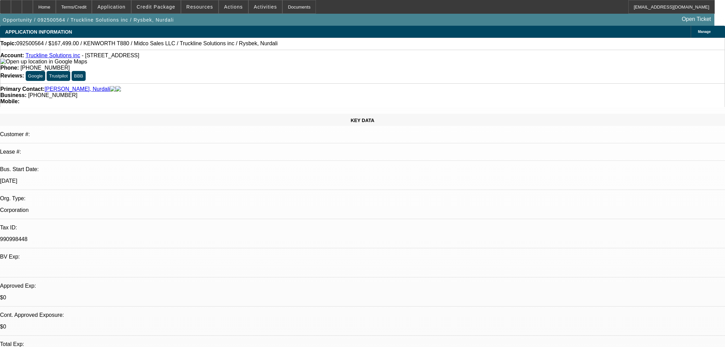
select select "0"
select select "3"
select select "0.1"
select select "4"
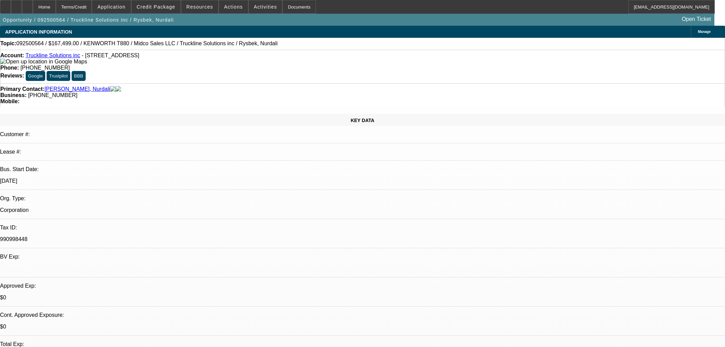
select select "0"
select select "3"
select select "0.1"
select select "4"
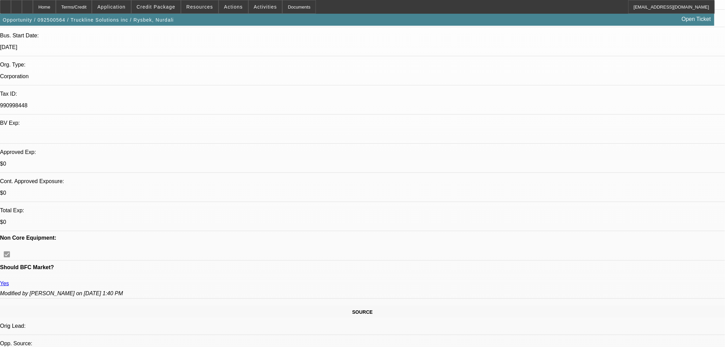
scroll to position [228, 0]
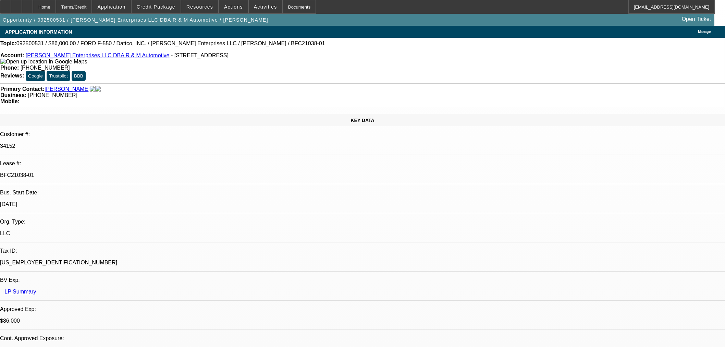
select select "0"
select select "2"
select select "0"
select select "6"
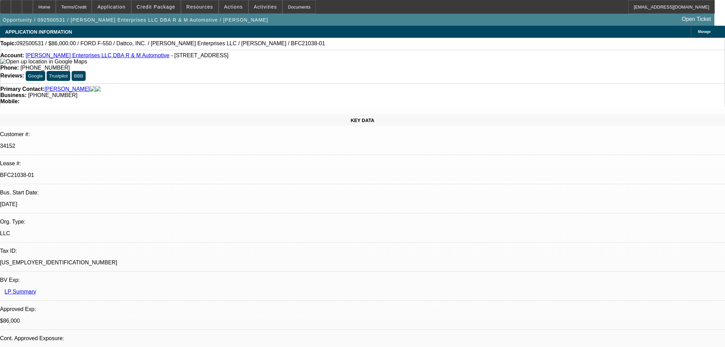
select select "0"
select select "2"
select select "0"
select select "6"
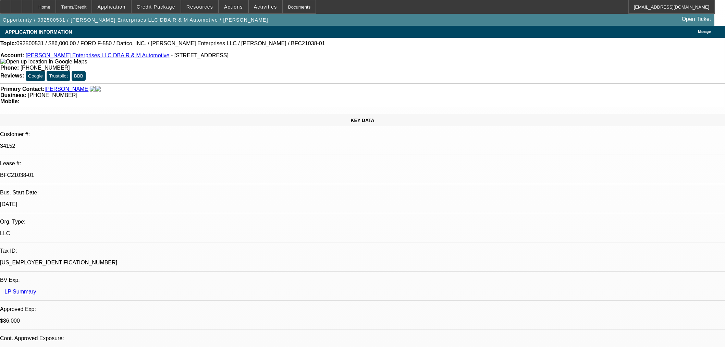
select select "0"
select select "2"
select select "0"
select select "6"
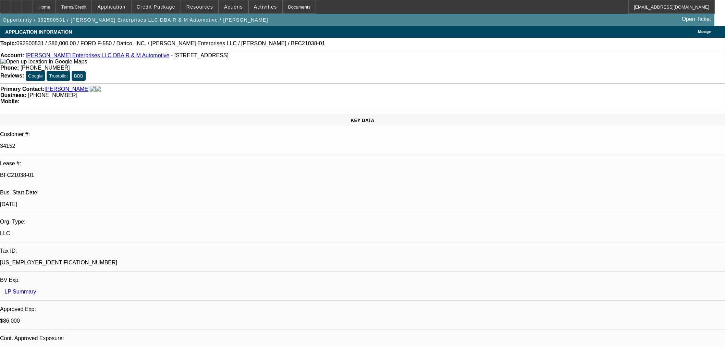
select select "0.15"
select select "2"
select select "0"
select select "6"
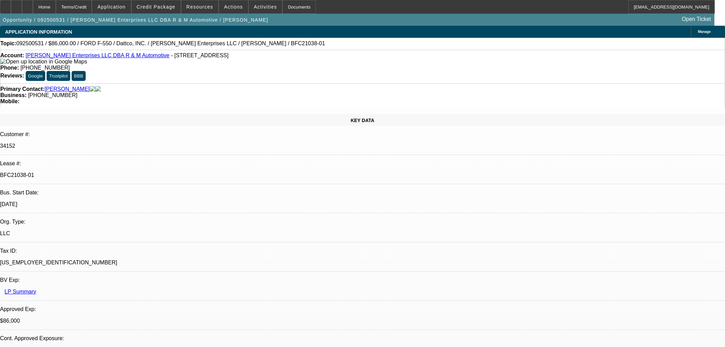
scroll to position [972, 0]
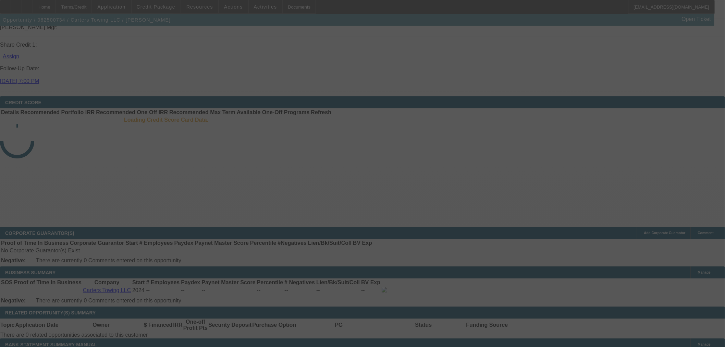
scroll to position [922, 0]
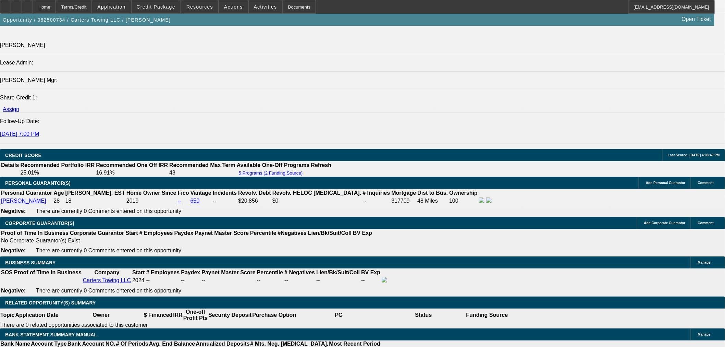
select select "0.15"
select select "2"
select select "0"
select select "6"
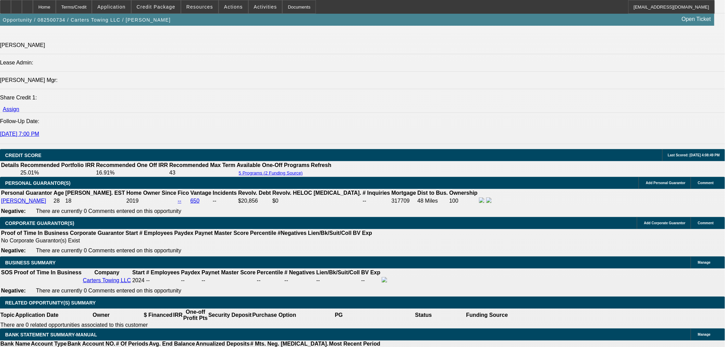
select select "0.15"
select select "2"
select select "0"
select select "6"
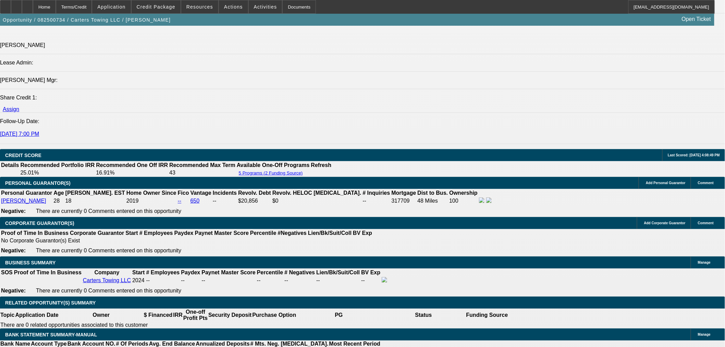
select select "0.15"
select select "2"
select select "0"
select select "6"
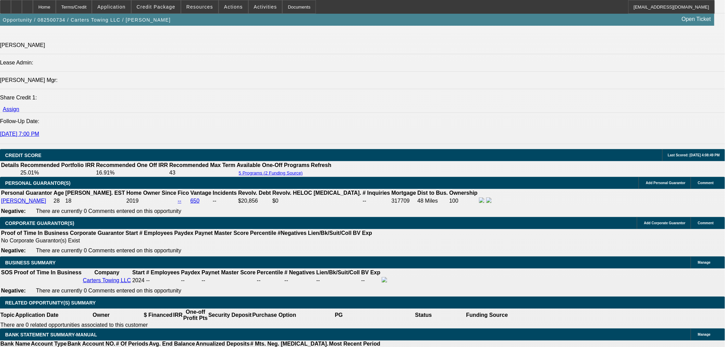
select select "0.15"
select select "2"
select select "0"
select select "6"
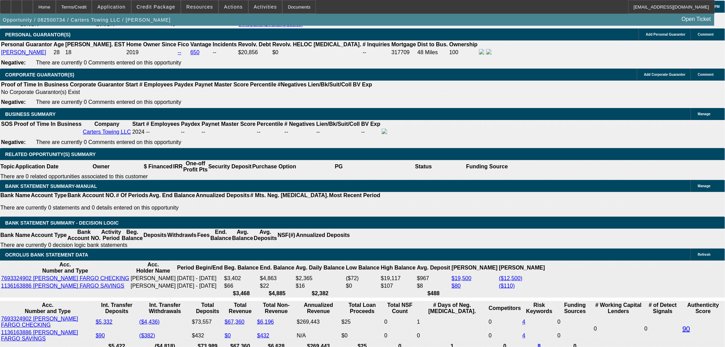
scroll to position [1105, 0]
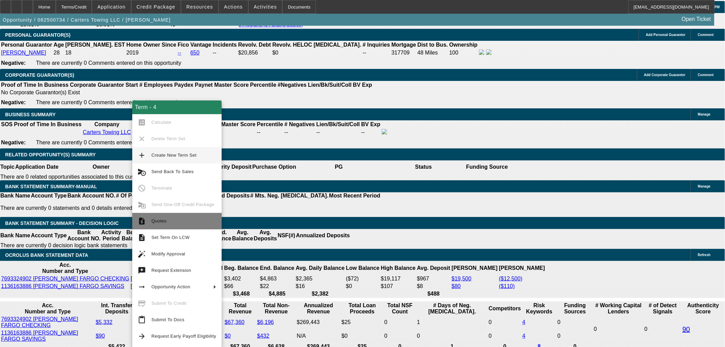
click at [167, 217] on span "Quotes" at bounding box center [183, 221] width 65 height 8
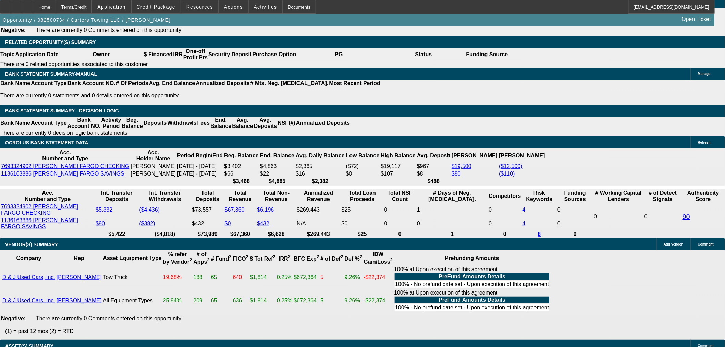
scroll to position [1143, 0]
